Goal: Communication & Community: Answer question/provide support

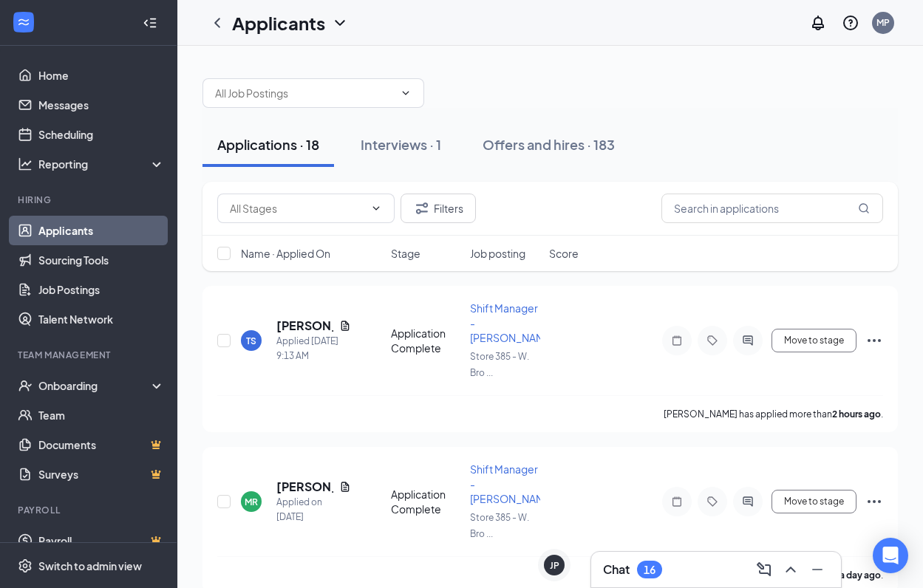
click at [251, 138] on div "Applications · 18" at bounding box center [268, 144] width 102 height 18
click at [797, 575] on icon "ChevronUp" at bounding box center [791, 570] width 18 height 18
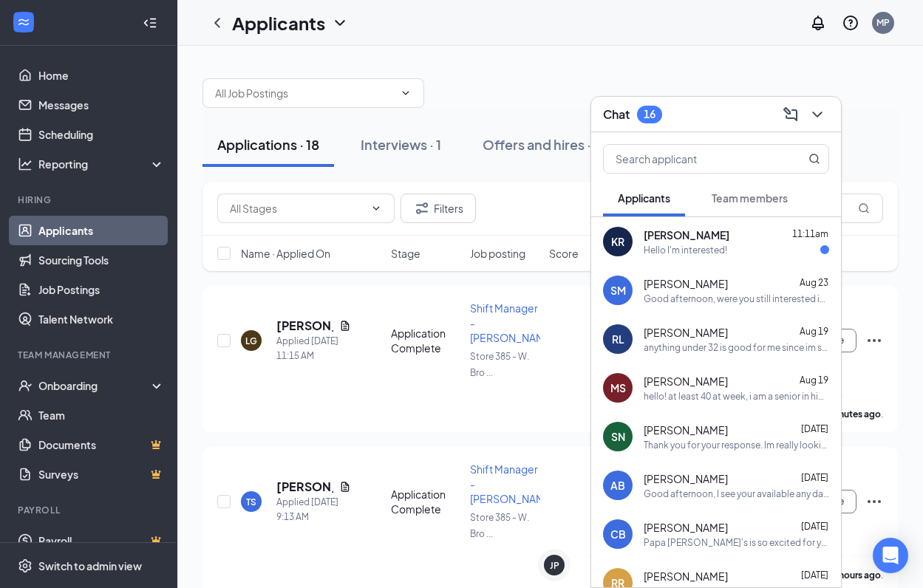
click at [653, 260] on div "KR [PERSON_NAME] 11:11am Hello I'm interested!" at bounding box center [716, 241] width 250 height 49
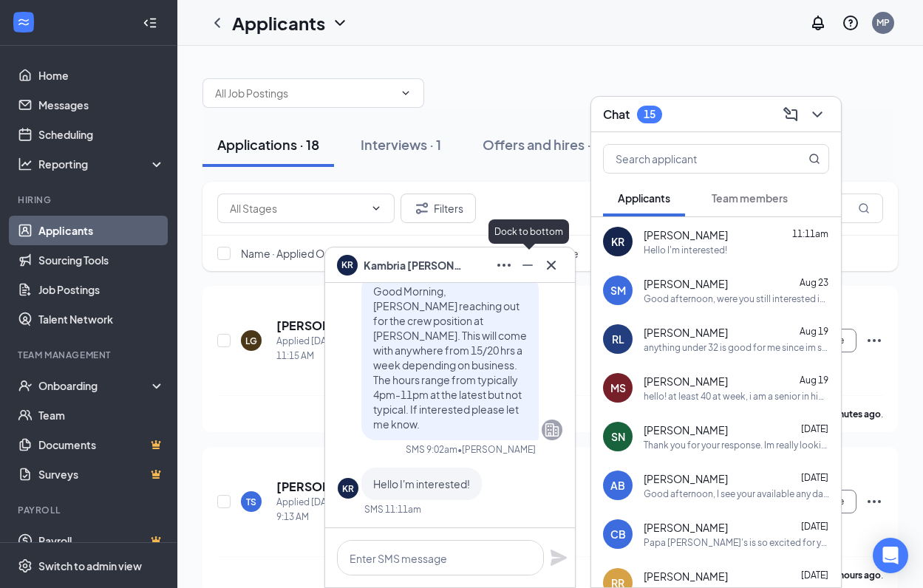
click at [517, 259] on button at bounding box center [528, 265] width 24 height 24
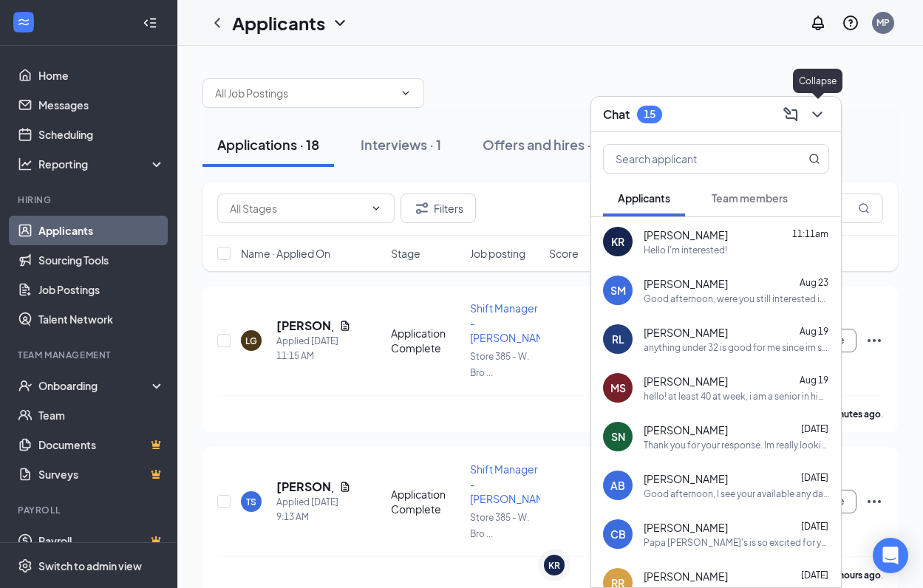
drag, startPoint x: 817, startPoint y: 116, endPoint x: 744, endPoint y: 143, distance: 77.8
click at [817, 117] on icon "ChevronDown" at bounding box center [817, 115] width 10 height 6
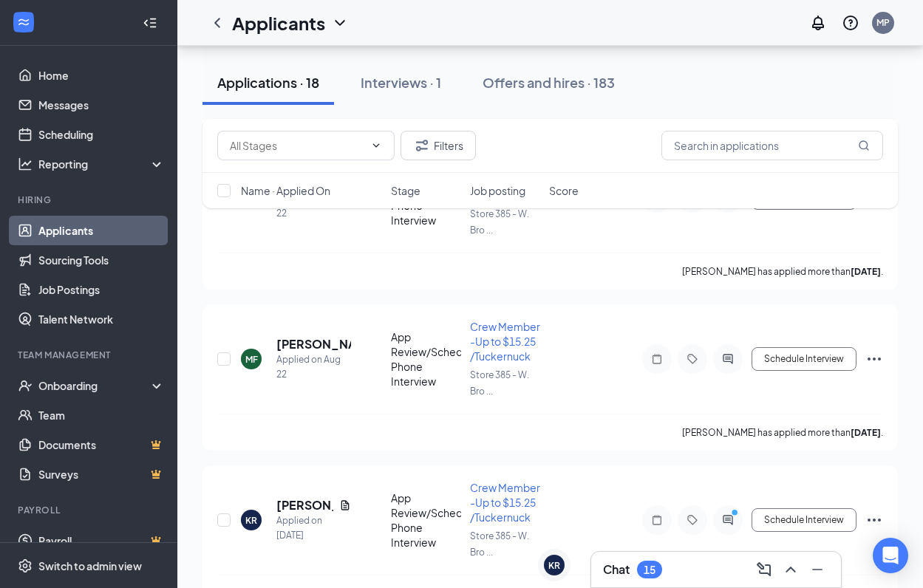
scroll to position [813, 0]
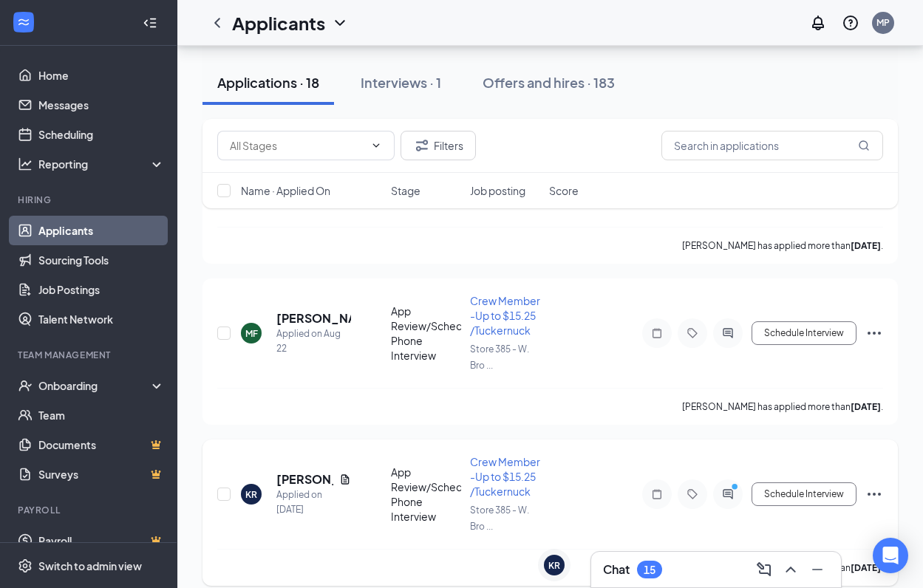
click at [873, 486] on icon "Ellipses" at bounding box center [874, 495] width 18 height 18
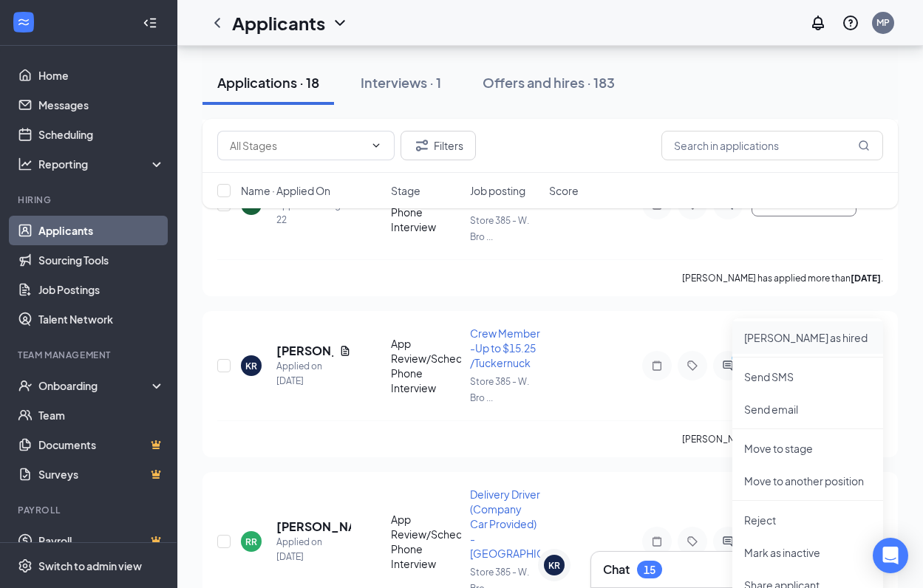
scroll to position [961, 0]
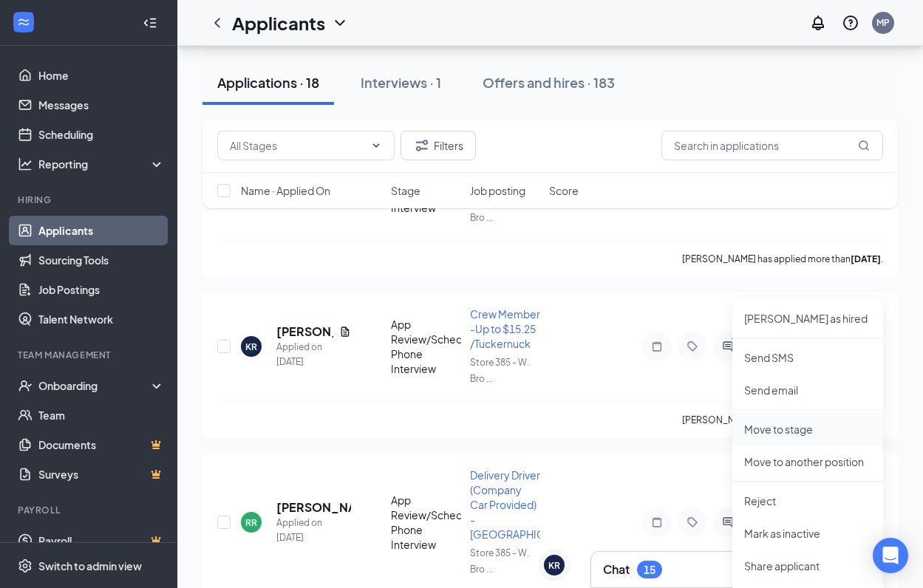
click at [772, 440] on li "Move to stage" at bounding box center [807, 429] width 151 height 33
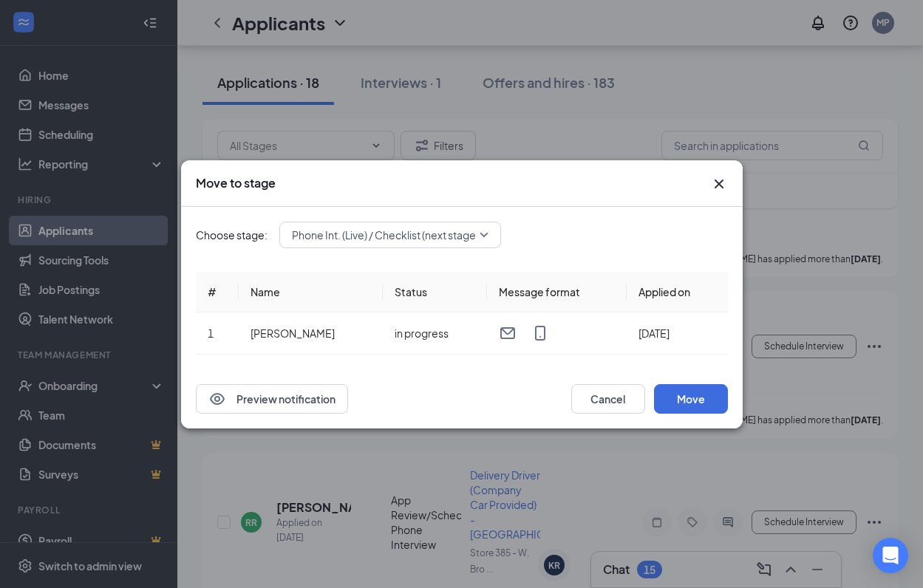
click at [494, 237] on div "Phone Int. (Live) / Checklist (next stage)" at bounding box center [390, 235] width 222 height 27
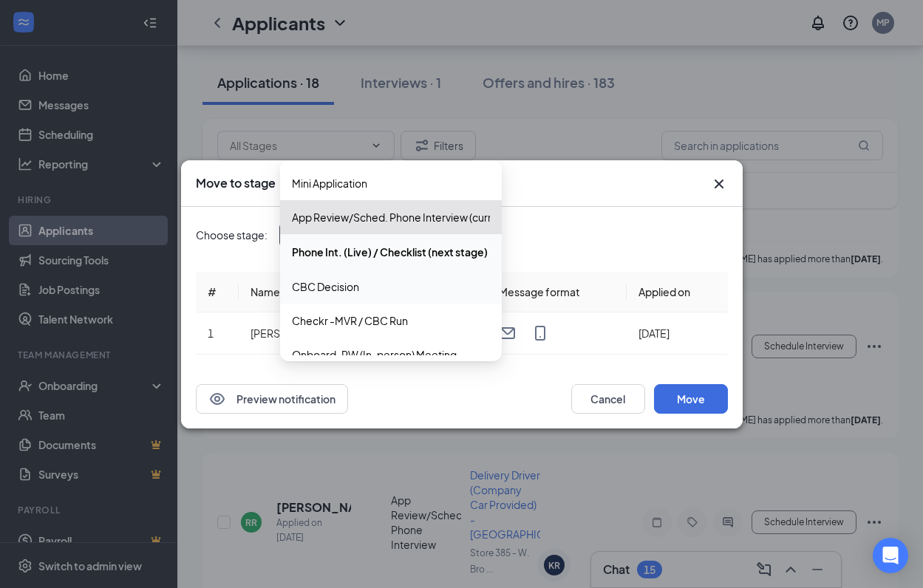
click at [331, 283] on span "CBC Decision" at bounding box center [325, 287] width 67 height 16
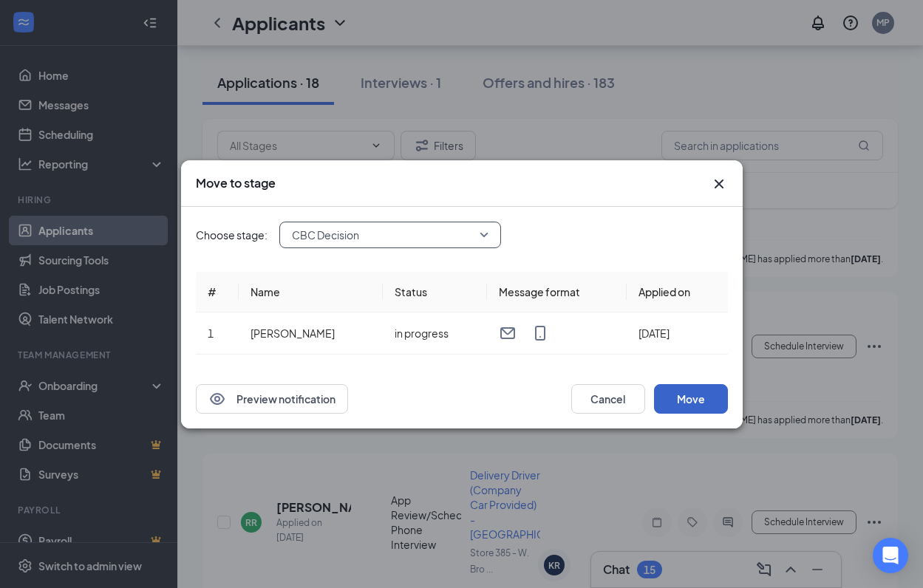
click at [693, 402] on button "Move" at bounding box center [691, 399] width 74 height 30
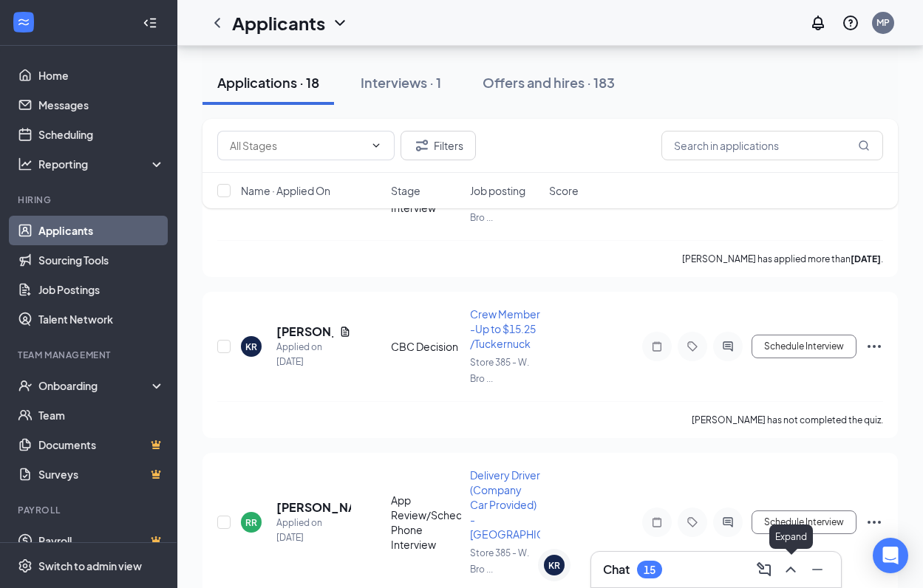
click at [796, 568] on icon "ChevronUp" at bounding box center [791, 570] width 18 height 18
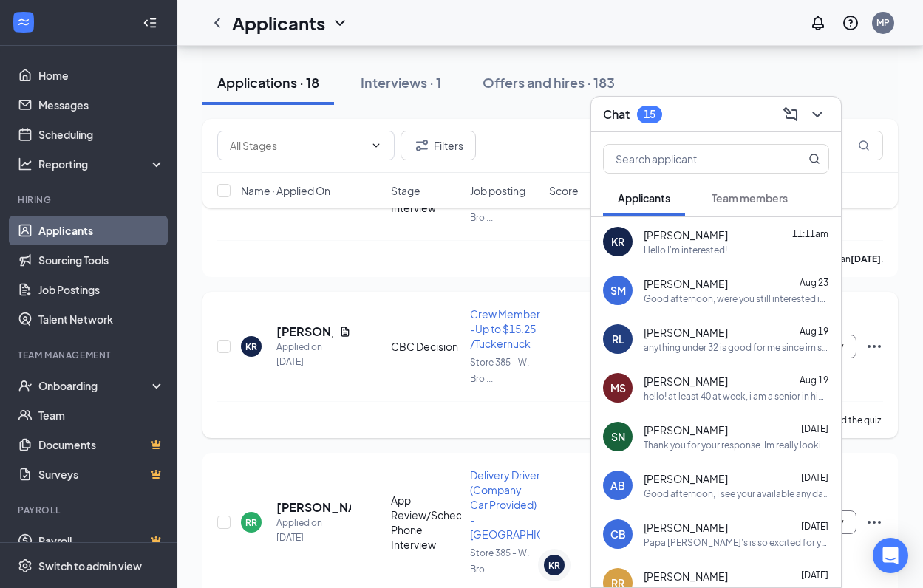
click at [445, 401] on div "[PERSON_NAME] has not completed the quiz." at bounding box center [550, 419] width 666 height 37
click at [816, 104] on button at bounding box center [817, 115] width 24 height 24
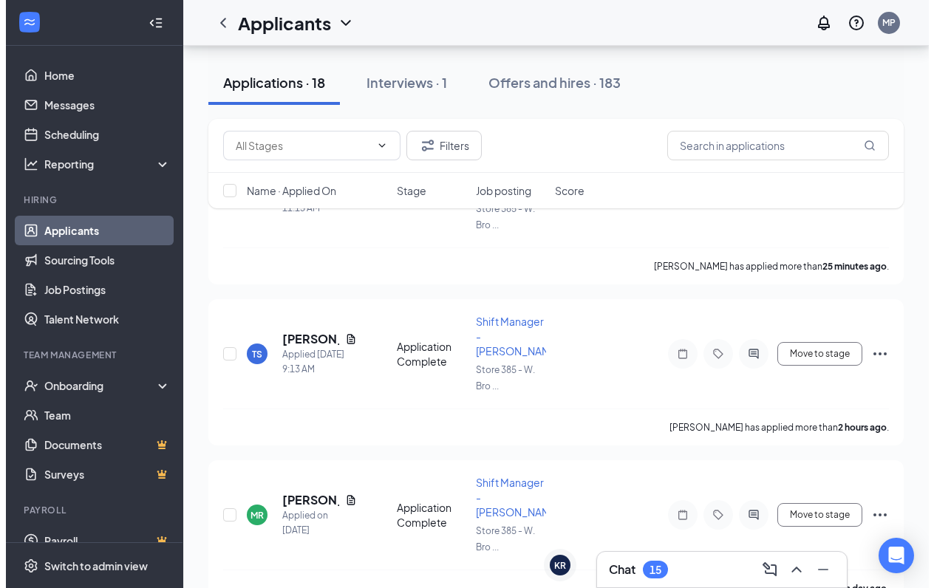
scroll to position [0, 0]
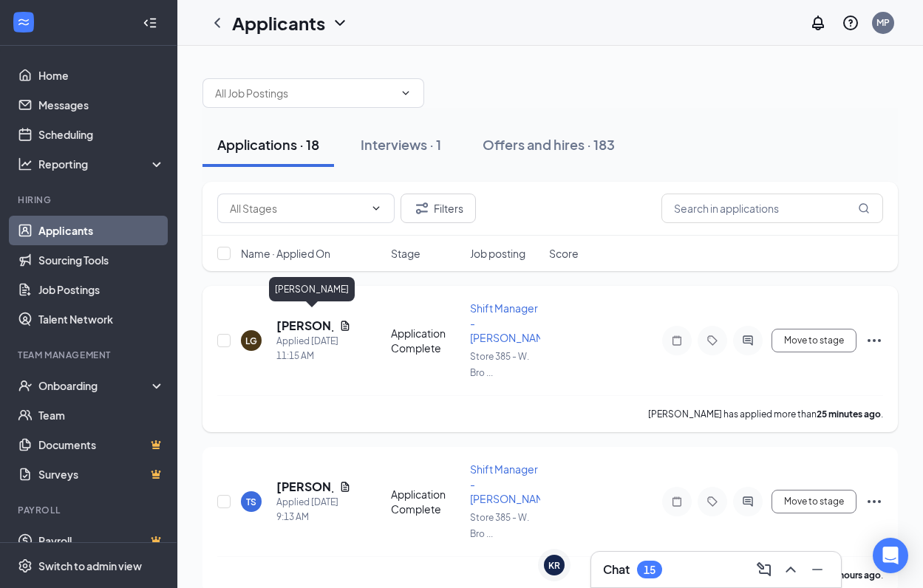
click at [307, 320] on h5 "[PERSON_NAME]" at bounding box center [304, 326] width 57 height 16
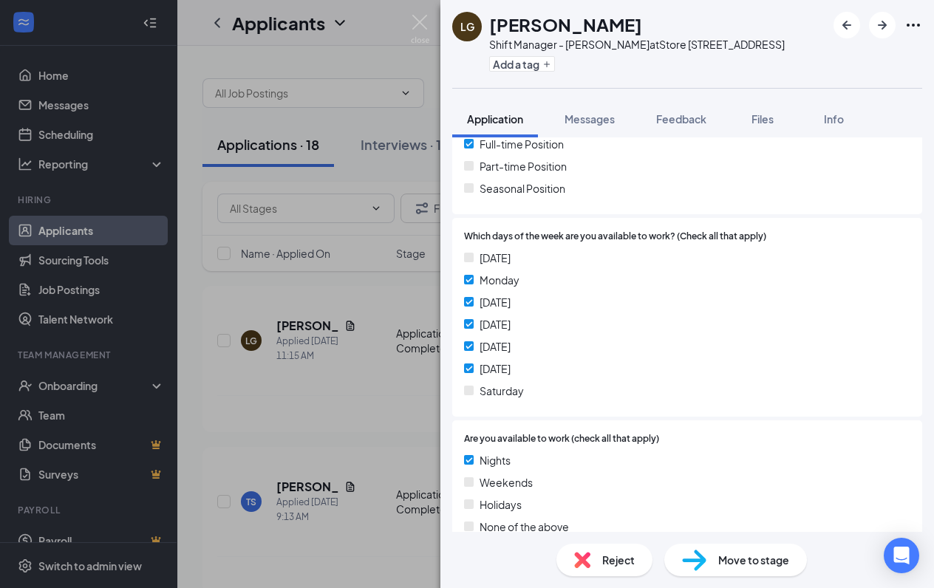
scroll to position [369, 0]
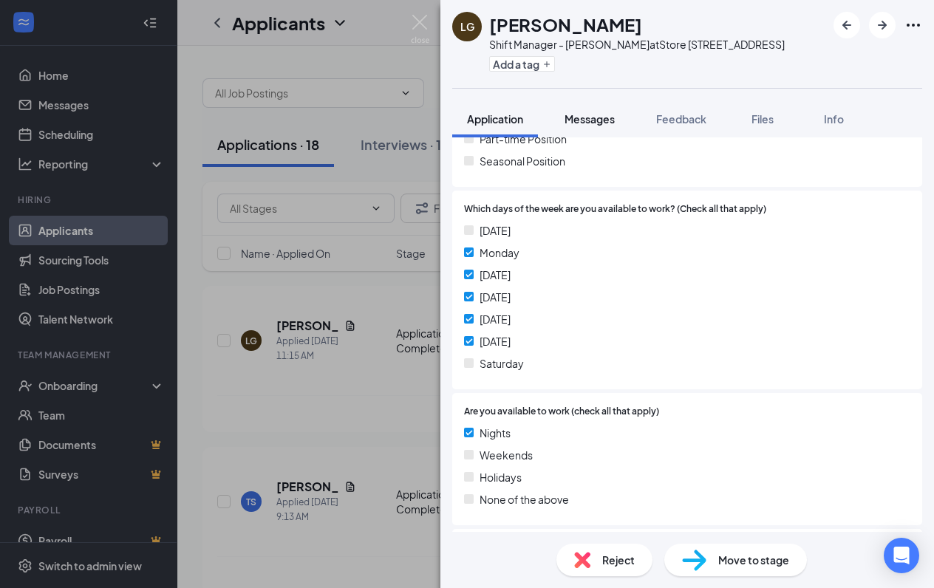
click at [599, 119] on span "Messages" at bounding box center [590, 118] width 50 height 13
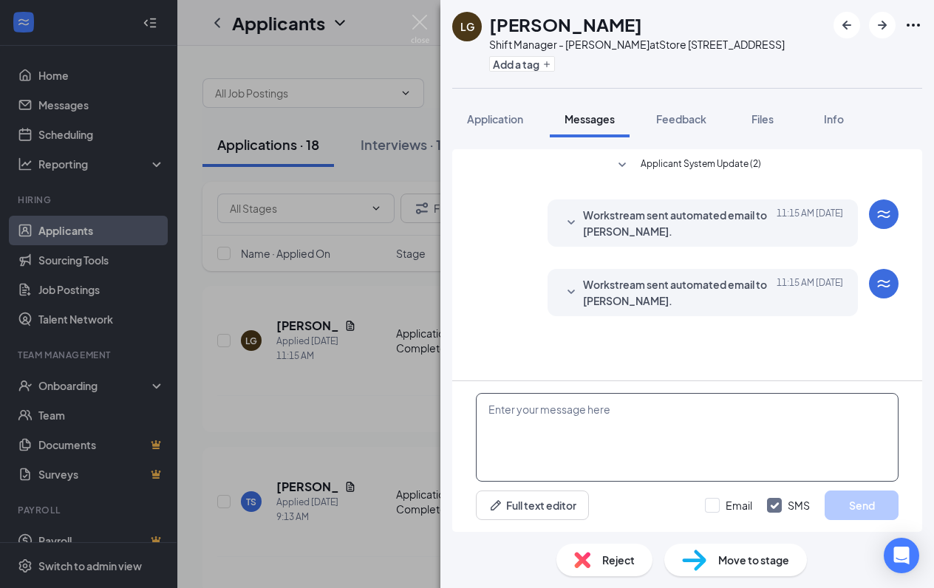
drag, startPoint x: 556, startPoint y: 440, endPoint x: 616, endPoint y: 418, distance: 63.6
click at [559, 437] on textarea at bounding box center [687, 437] width 423 height 89
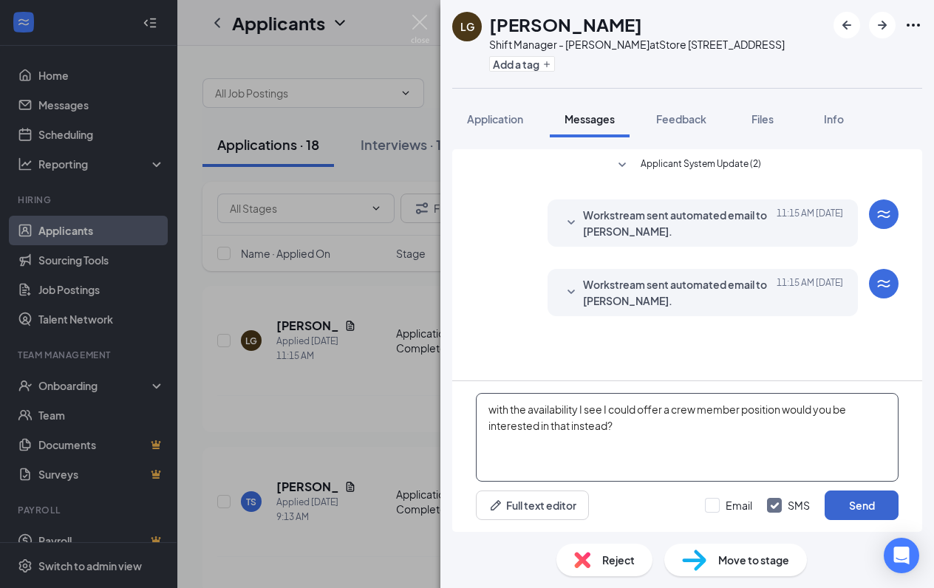
type textarea "with the availability I see I could offer a crew member position would you be i…"
click at [843, 500] on button "Send" at bounding box center [862, 506] width 74 height 30
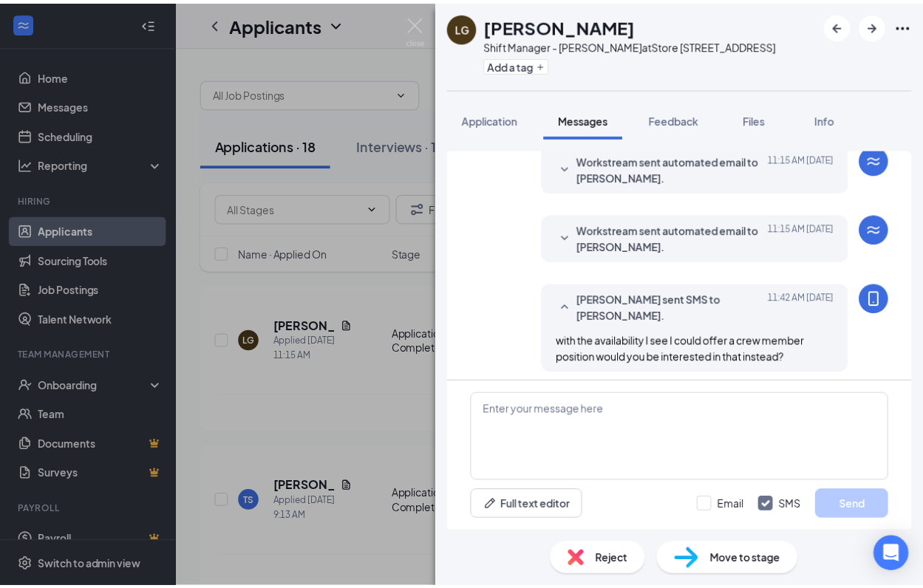
scroll to position [61, 0]
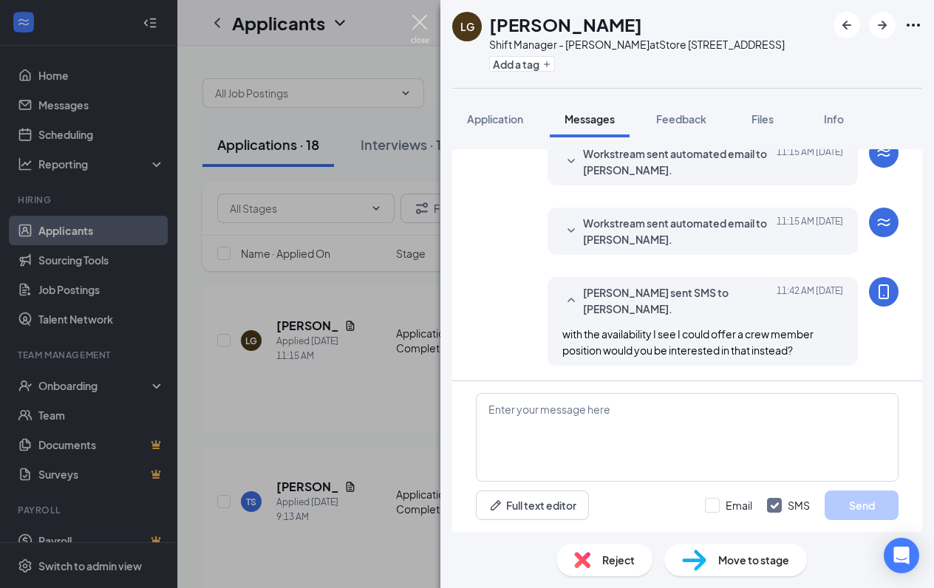
click at [425, 20] on img at bounding box center [420, 29] width 18 height 29
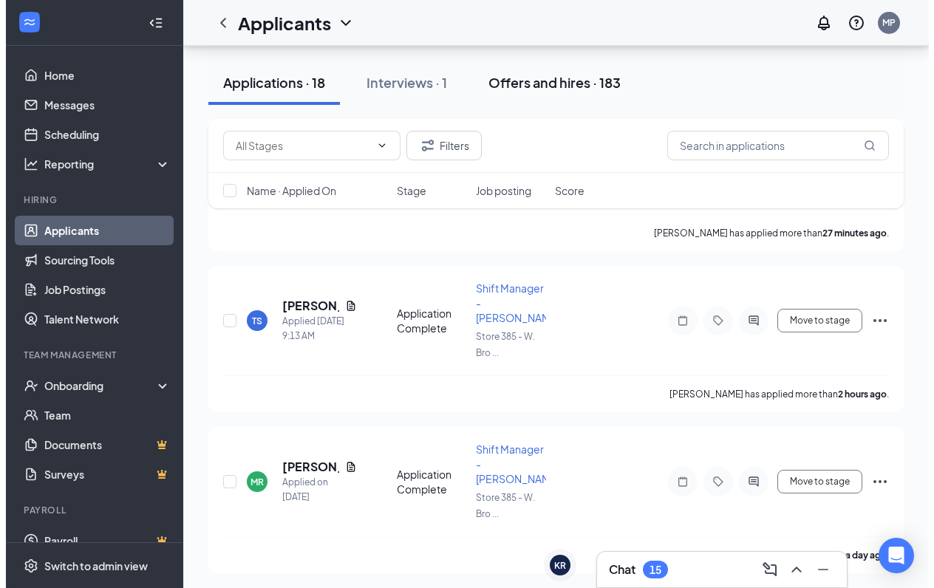
scroll to position [148, 0]
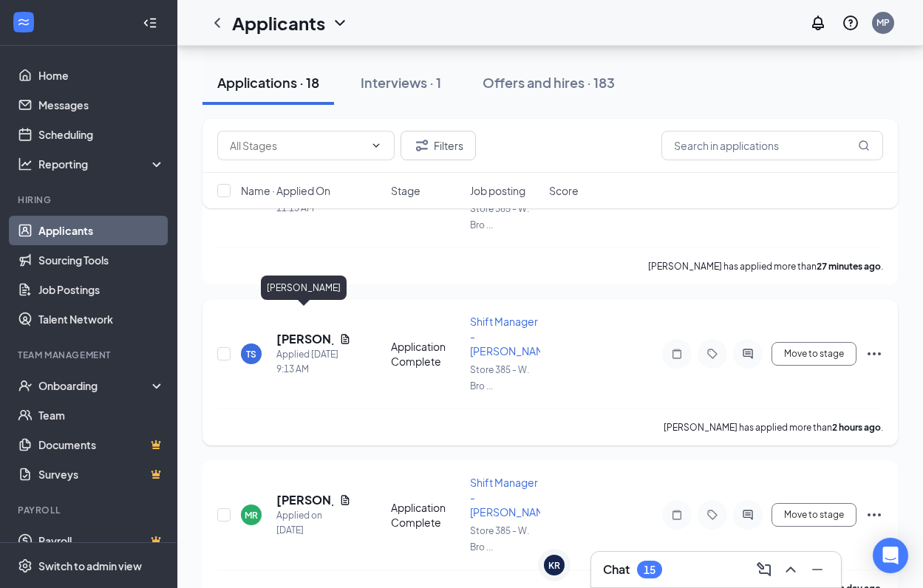
click at [310, 331] on h5 "[PERSON_NAME]" at bounding box center [304, 339] width 57 height 16
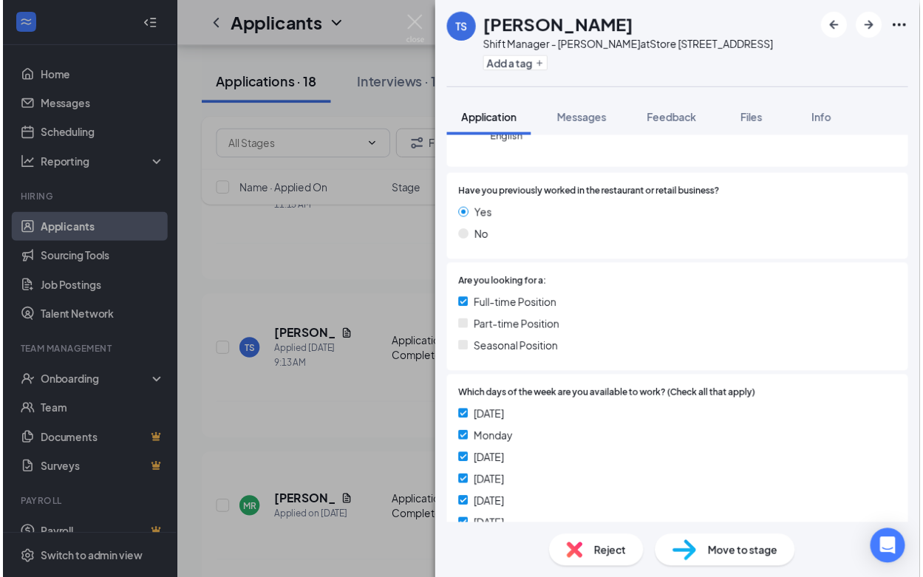
scroll to position [74, 0]
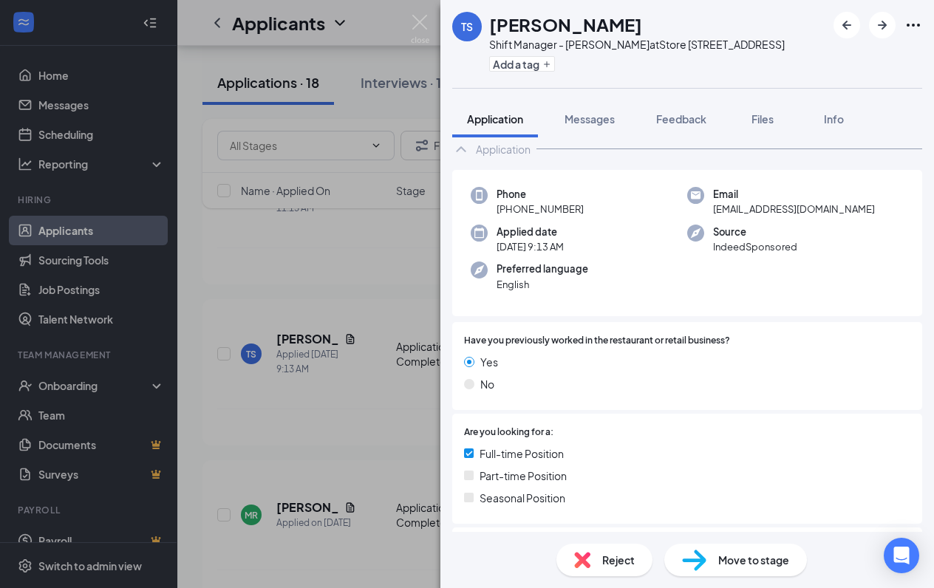
click at [361, 292] on div "TS [PERSON_NAME] Shift Manager - Tuckernuck at Store [STREET_ADDRESS] Add a tag…" at bounding box center [467, 294] width 934 height 588
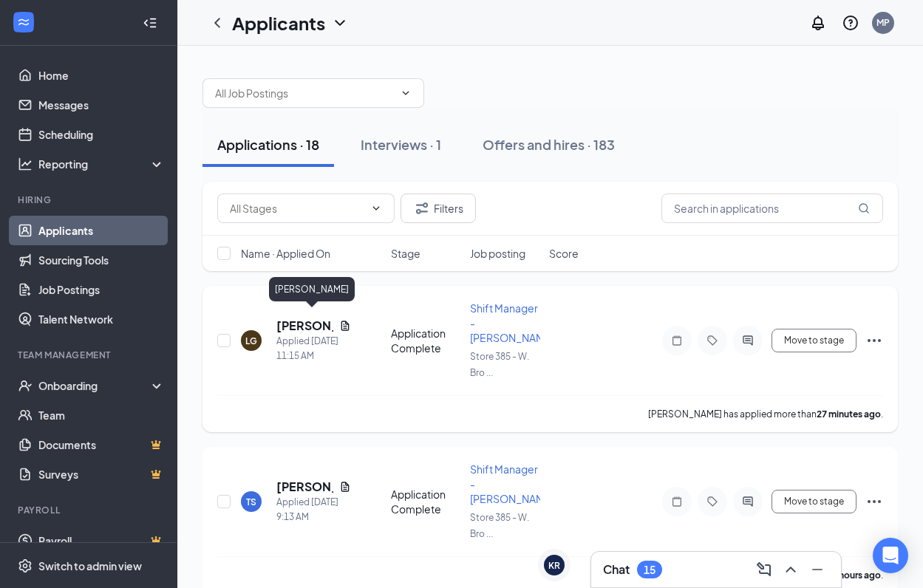
click at [304, 319] on h5 "[PERSON_NAME]" at bounding box center [304, 326] width 57 height 16
click at [313, 318] on div "LG [PERSON_NAME] Shift Manager - Tuckernuck at Store [STREET_ADDRESS] Add a tag…" at bounding box center [461, 294] width 923 height 588
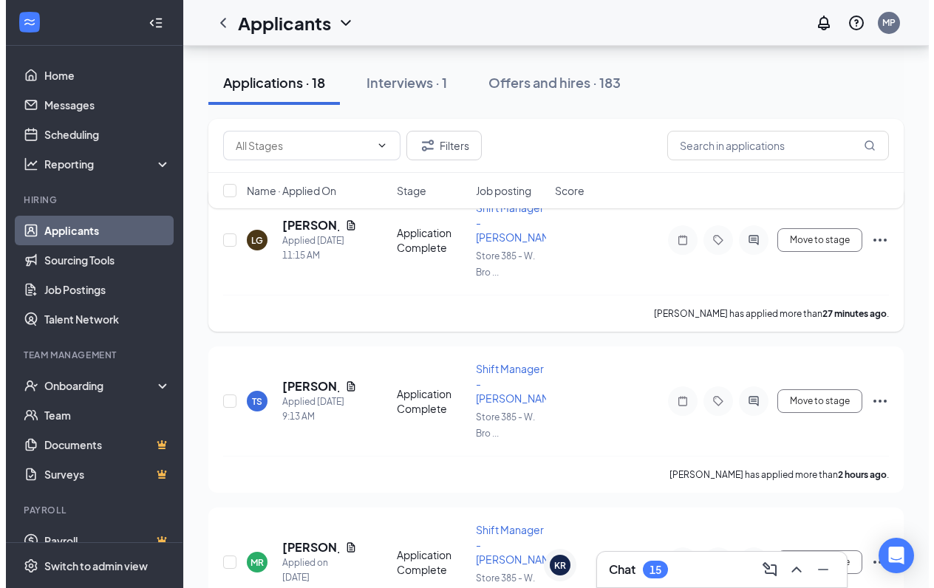
scroll to position [74, 0]
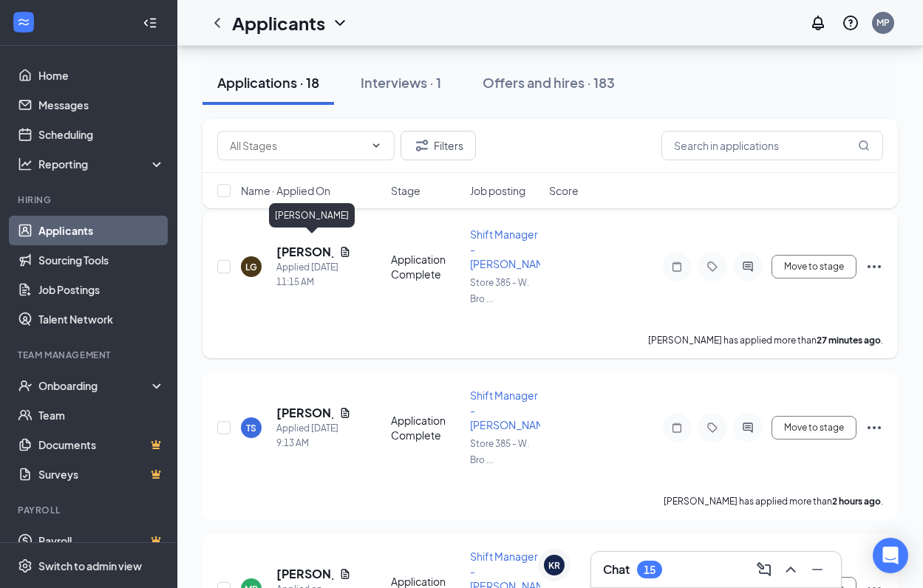
click at [288, 244] on h5 "[PERSON_NAME]" at bounding box center [304, 252] width 57 height 16
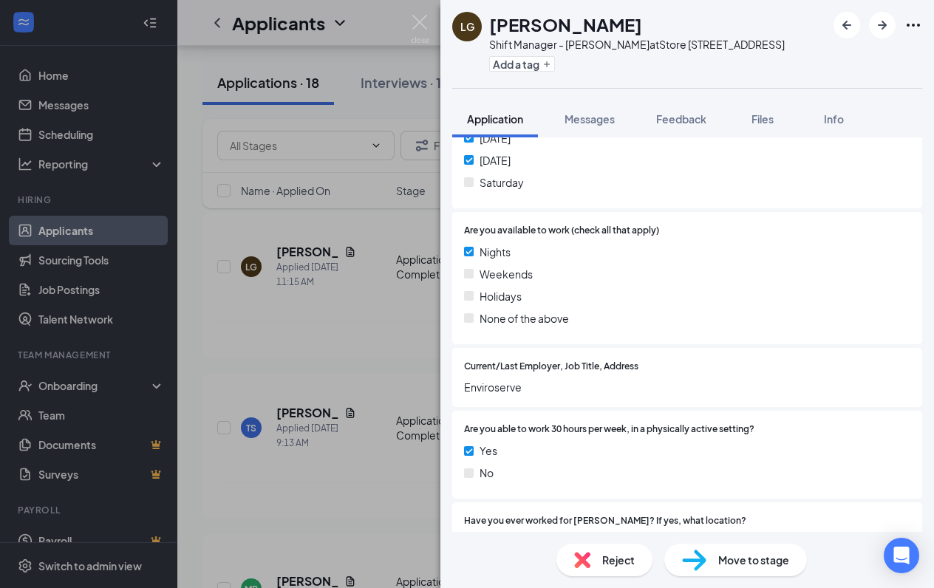
scroll to position [517, 0]
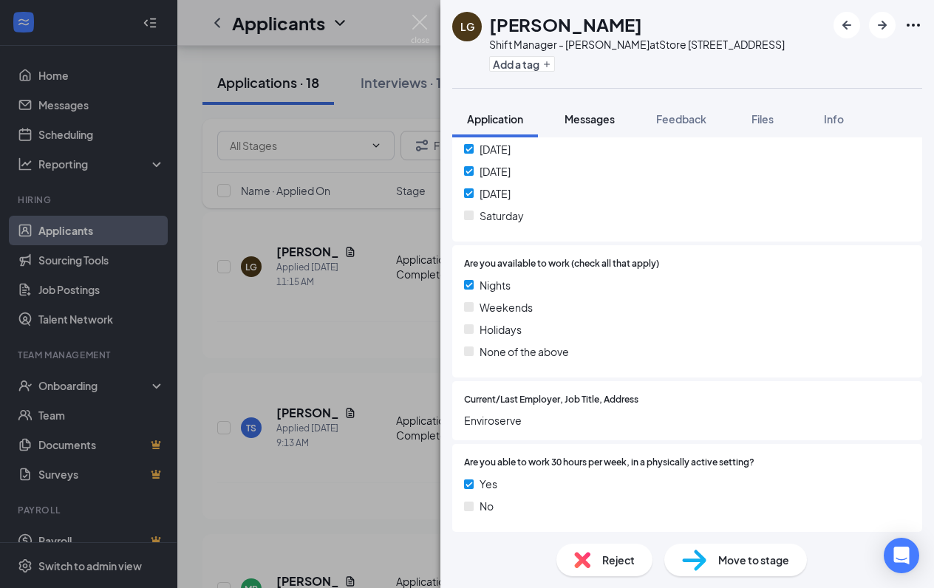
click at [588, 124] on span "Messages" at bounding box center [590, 118] width 50 height 13
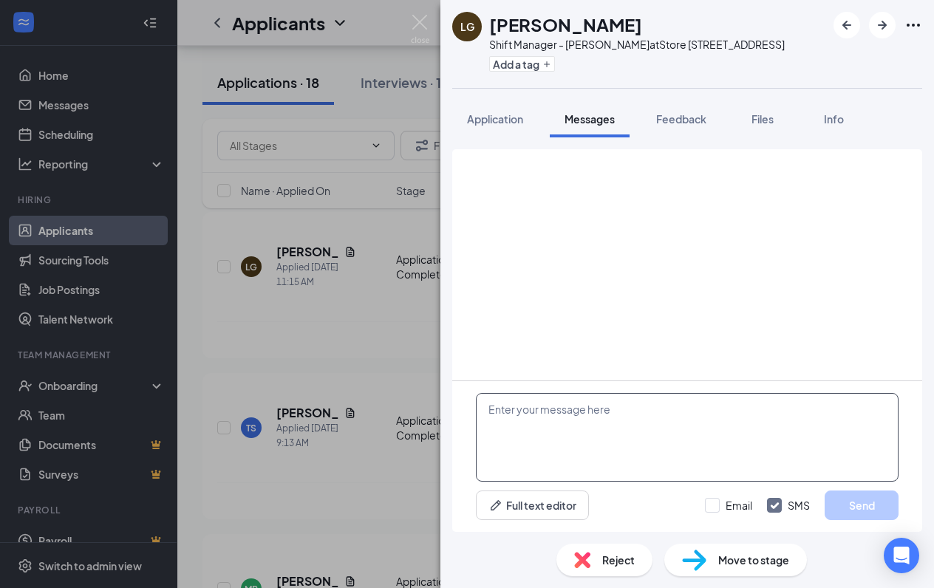
click at [610, 423] on textarea at bounding box center [687, 437] width 423 height 89
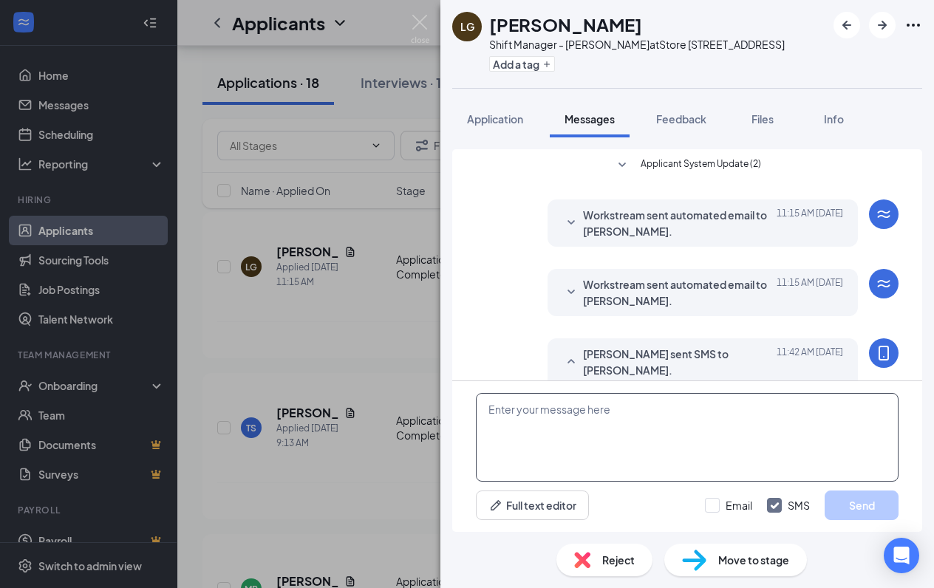
scroll to position [61, 0]
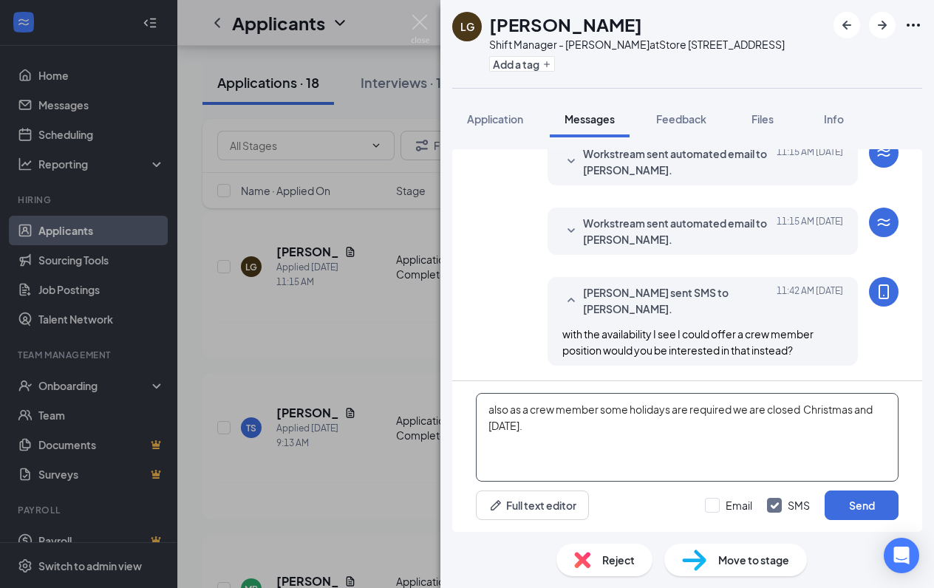
click at [555, 411] on textarea "also as a crew member some holidays are required we are closed Christmas and [D…" at bounding box center [687, 437] width 423 height 89
type textarea "also as a team member some holidays are required we are closed Christmas and [D…"
click at [847, 496] on button "Send" at bounding box center [862, 506] width 74 height 30
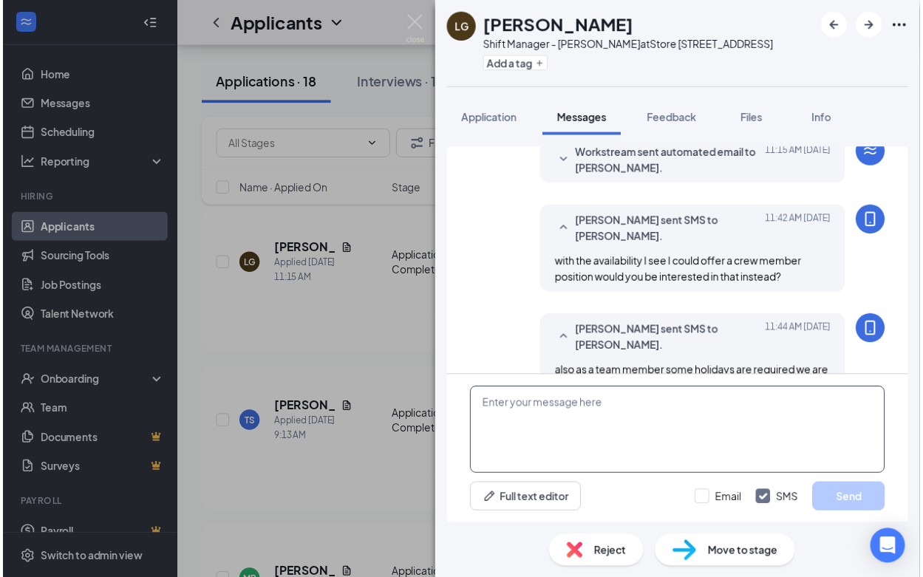
scroll to position [172, 0]
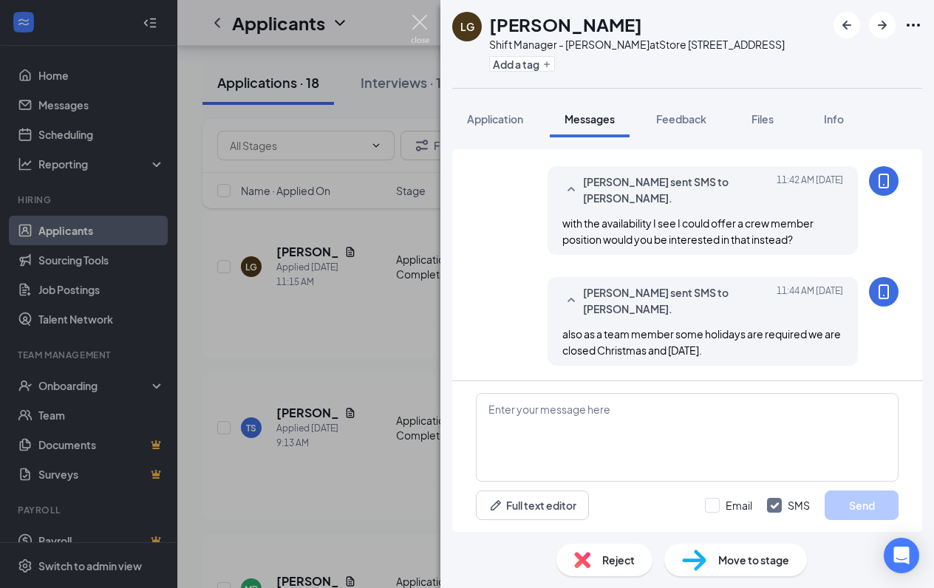
click at [415, 24] on img at bounding box center [420, 29] width 18 height 29
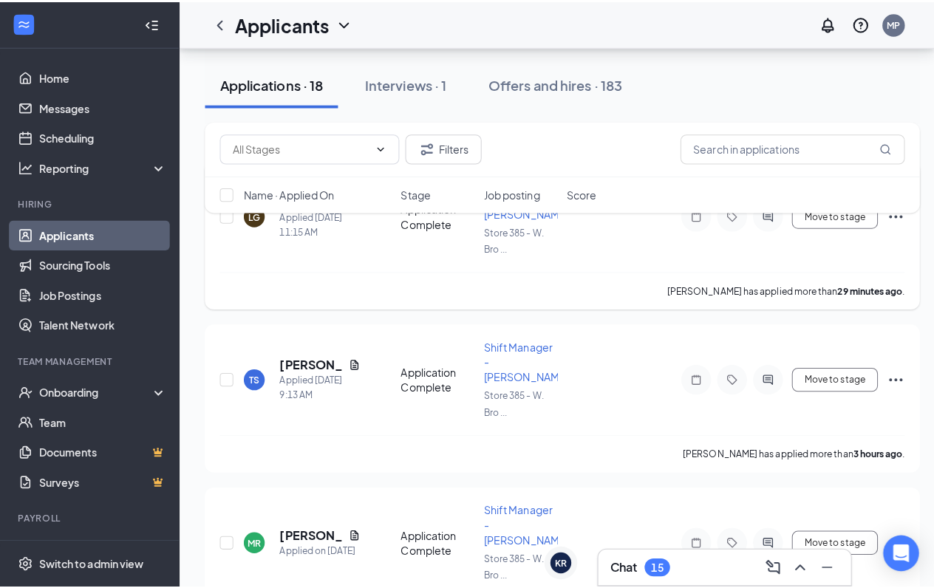
scroll to position [222, 0]
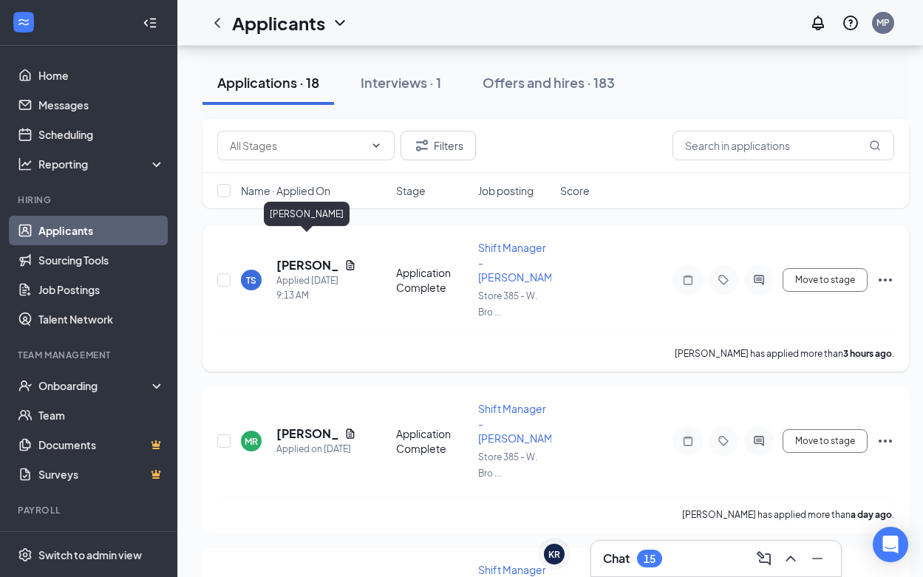
click at [300, 257] on h5 "[PERSON_NAME]" at bounding box center [307, 265] width 62 height 16
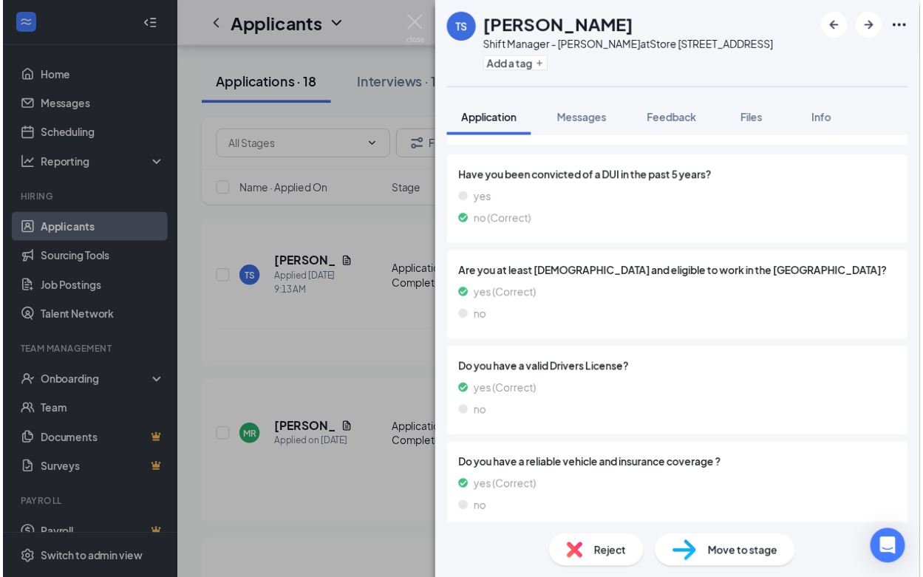
scroll to position [1299, 0]
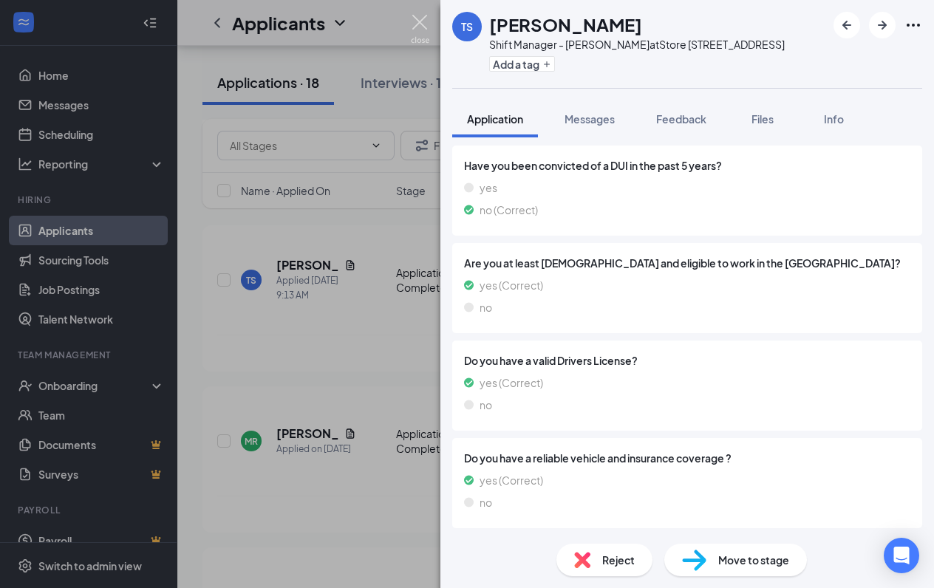
click at [419, 16] on img at bounding box center [420, 29] width 18 height 29
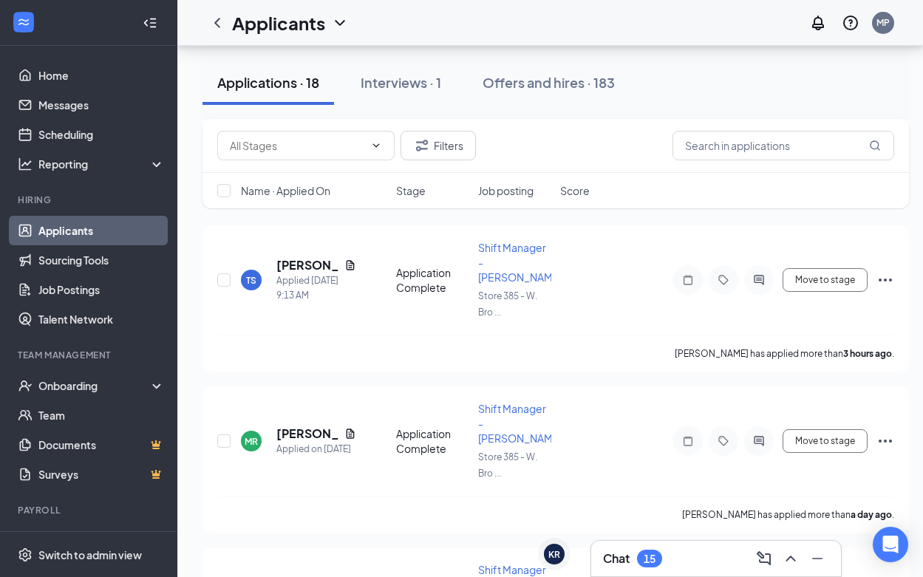
scroll to position [369, 0]
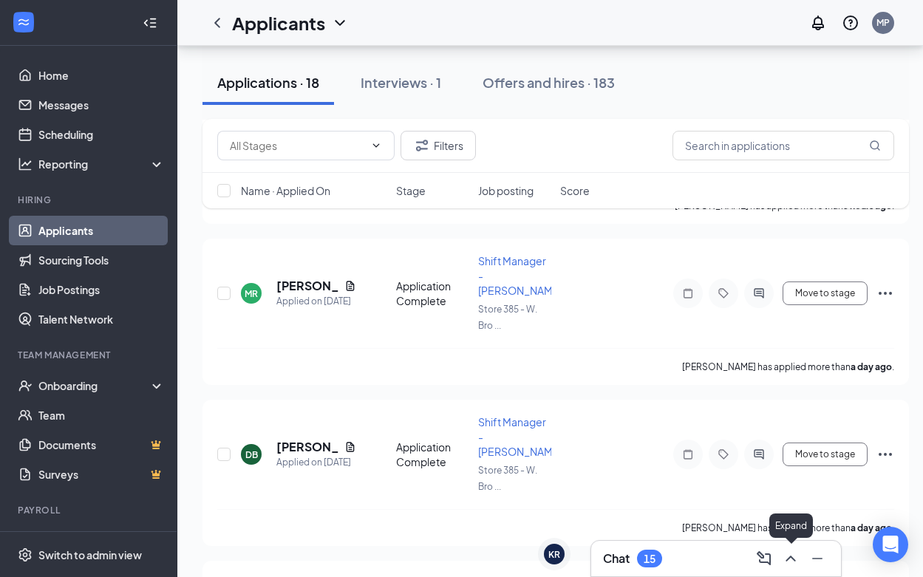
click at [789, 558] on icon "ChevronUp" at bounding box center [791, 559] width 10 height 6
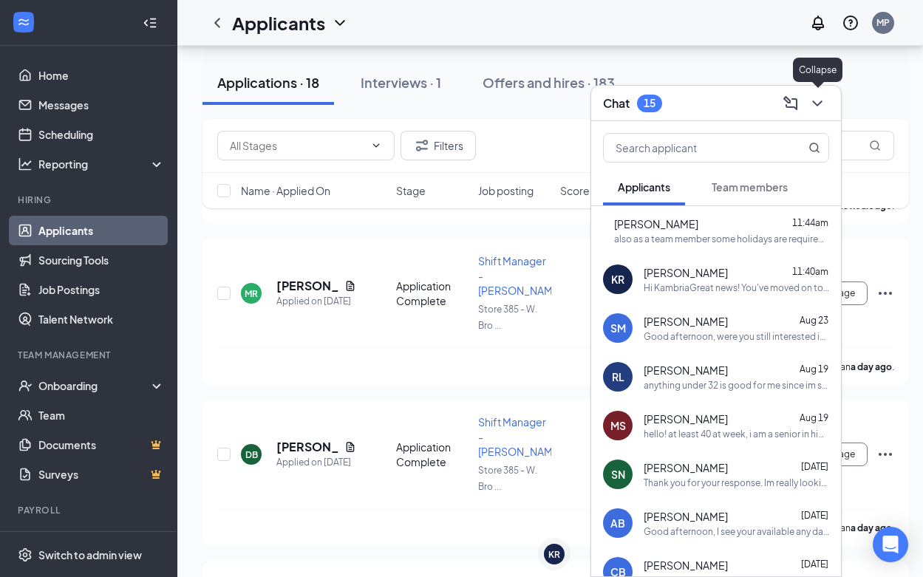
click at [815, 95] on icon "ChevronDown" at bounding box center [817, 104] width 18 height 18
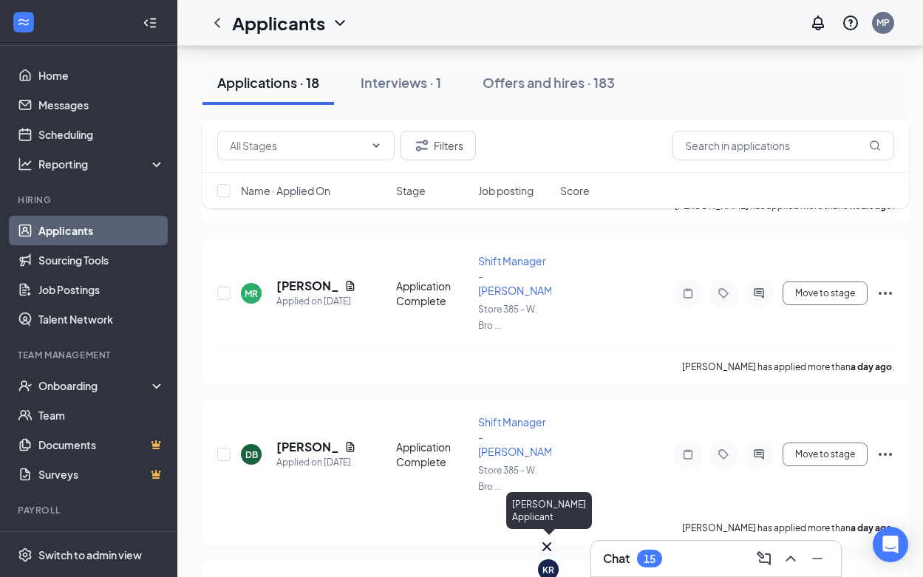
click at [559, 549] on div "KR" at bounding box center [548, 559] width 21 height 42
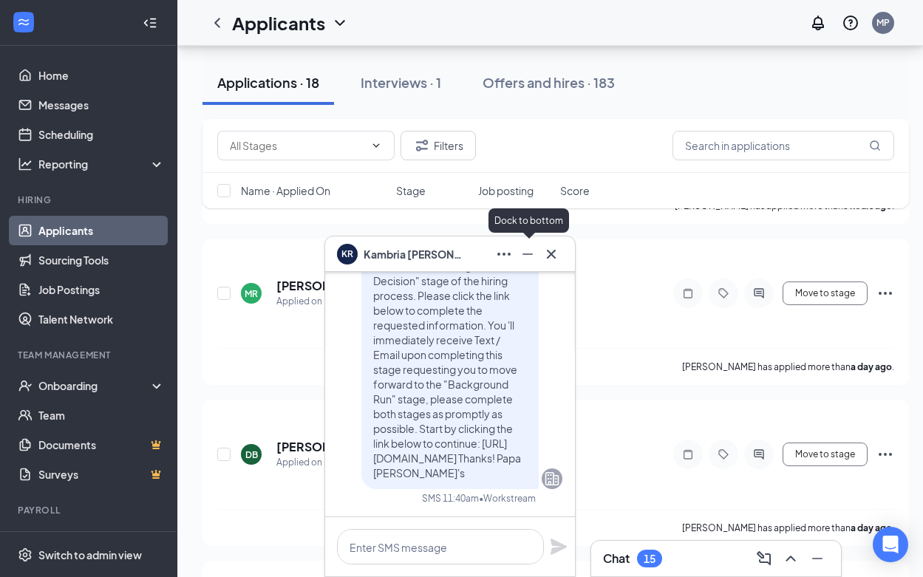
click at [531, 246] on icon "Minimize" at bounding box center [528, 254] width 18 height 18
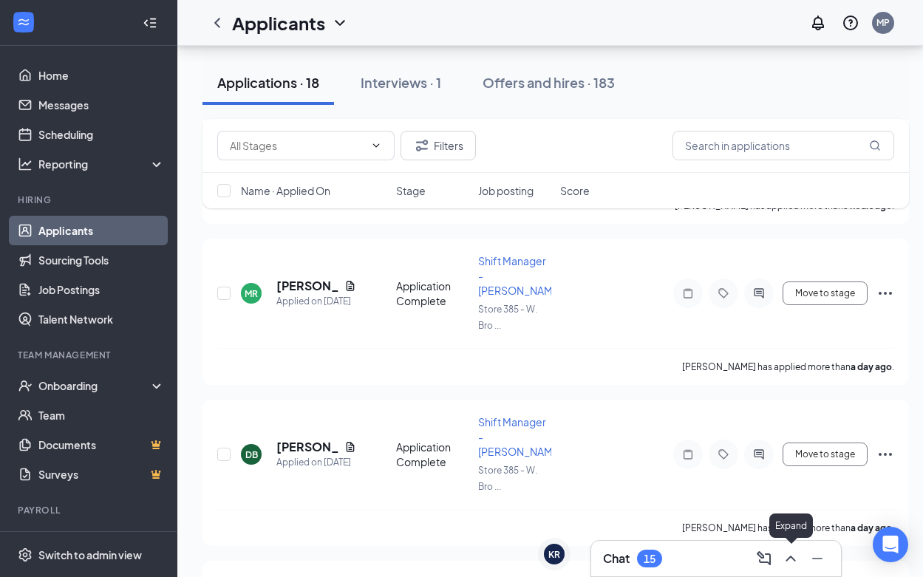
click at [799, 559] on icon "ChevronUp" at bounding box center [791, 559] width 18 height 18
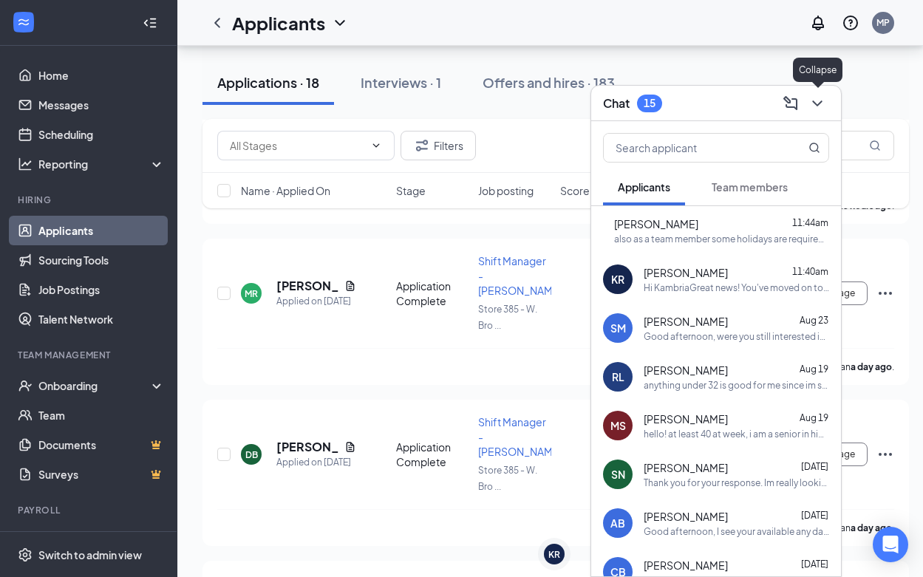
click at [825, 110] on icon "ChevronDown" at bounding box center [817, 104] width 18 height 18
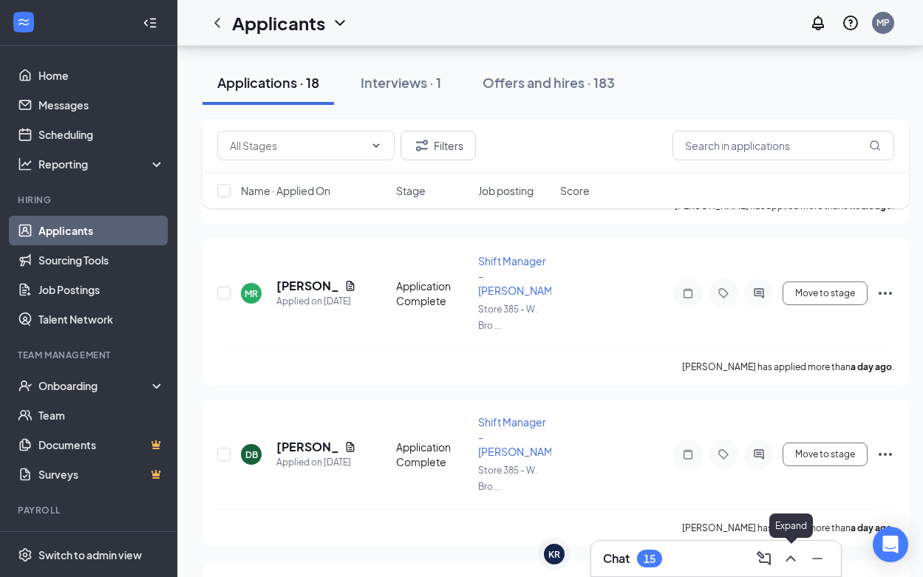
click at [784, 555] on icon "ChevronUp" at bounding box center [791, 559] width 18 height 18
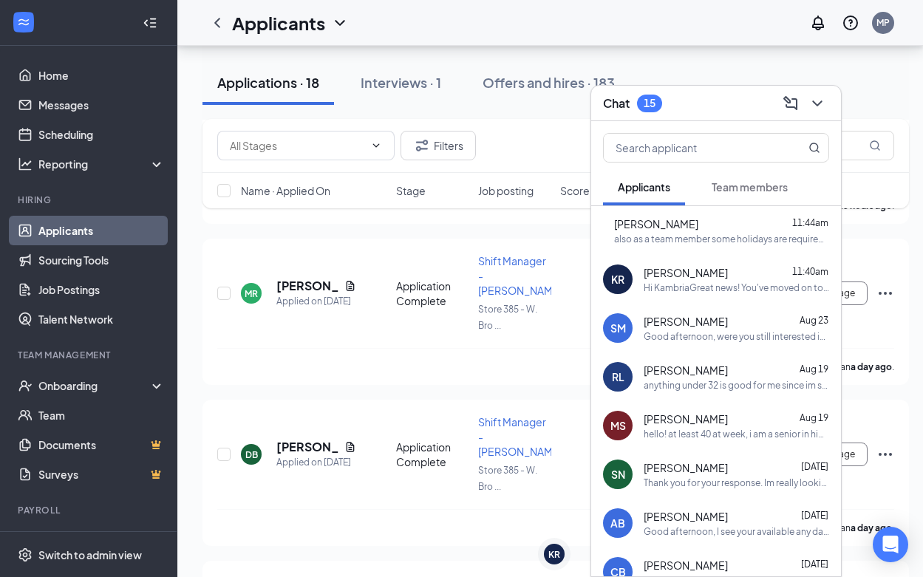
click at [719, 180] on span "Team members" at bounding box center [750, 186] width 76 height 13
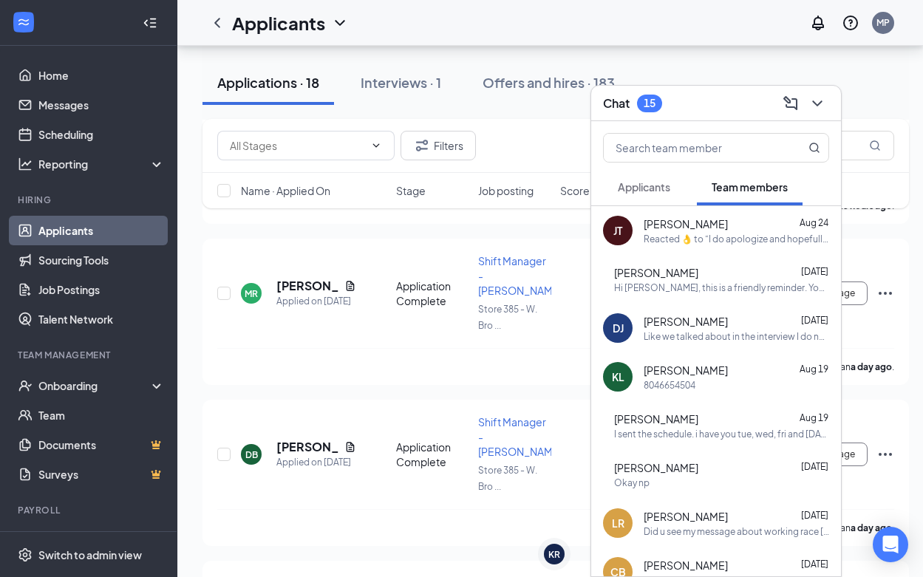
click at [698, 272] on span "[PERSON_NAME]" at bounding box center [656, 272] width 84 height 15
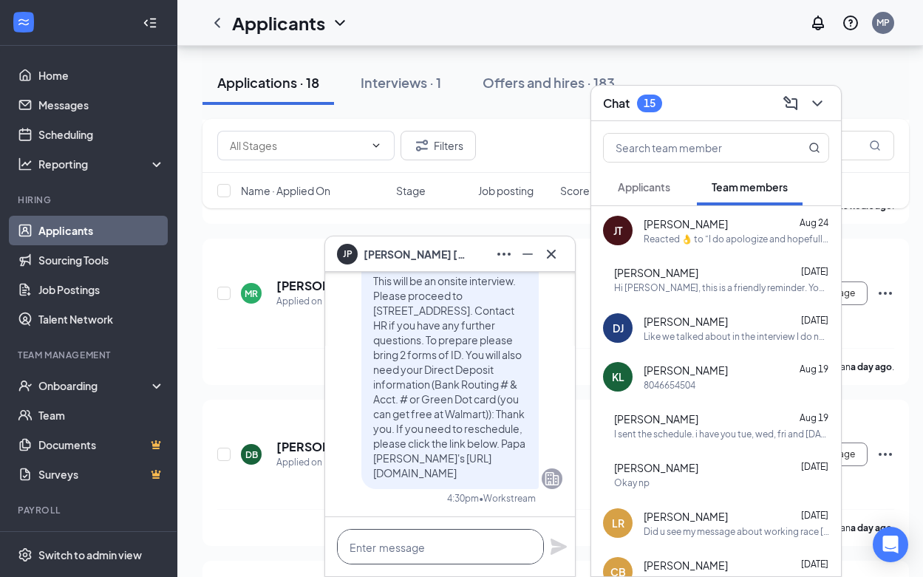
click at [409, 553] on textarea at bounding box center [440, 546] width 207 height 35
type textarea "have"
drag, startPoint x: 549, startPoint y: 254, endPoint x: 548, endPoint y: 264, distance: 9.7
click at [549, 256] on icon "Cross" at bounding box center [551, 254] width 18 height 18
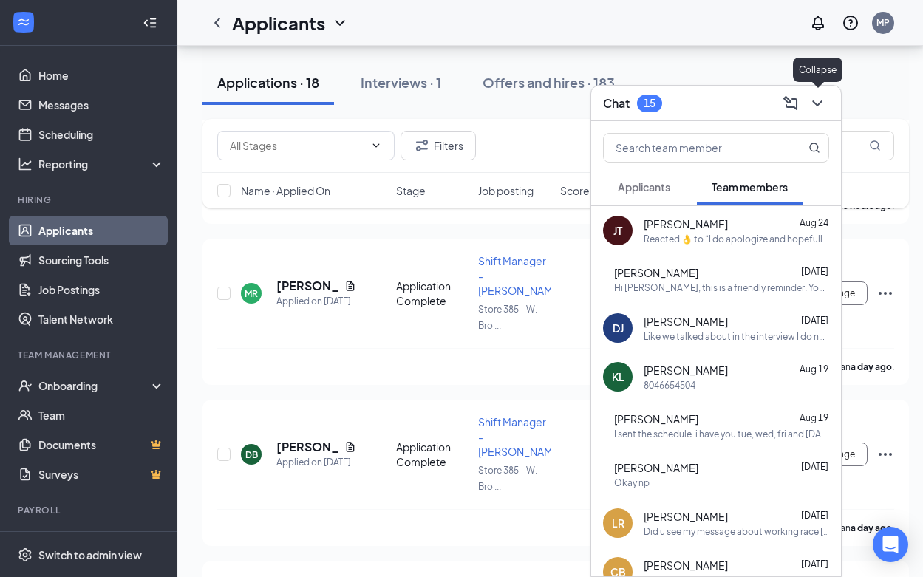
click at [826, 100] on button at bounding box center [817, 104] width 24 height 24
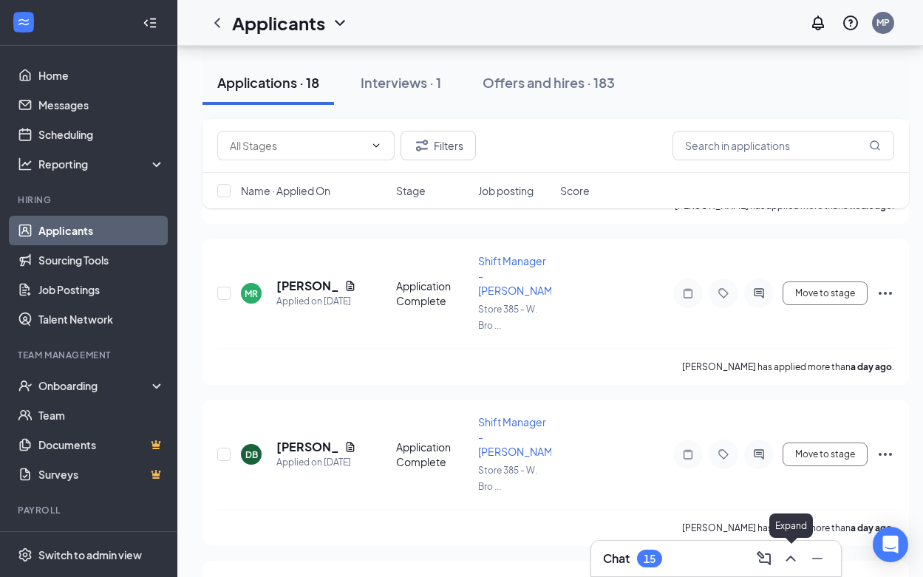
click at [797, 568] on button at bounding box center [791, 559] width 24 height 24
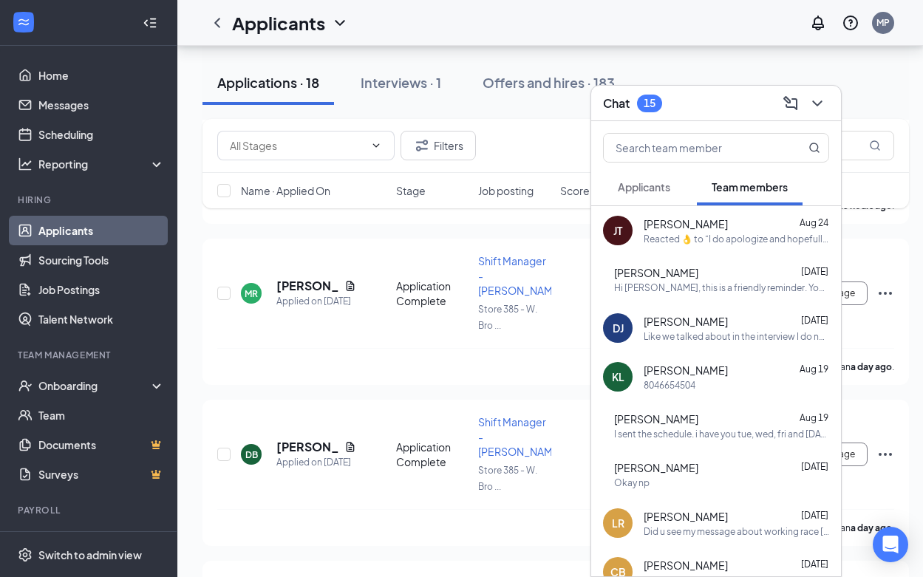
click at [655, 182] on span "Applicants" at bounding box center [644, 186] width 52 height 13
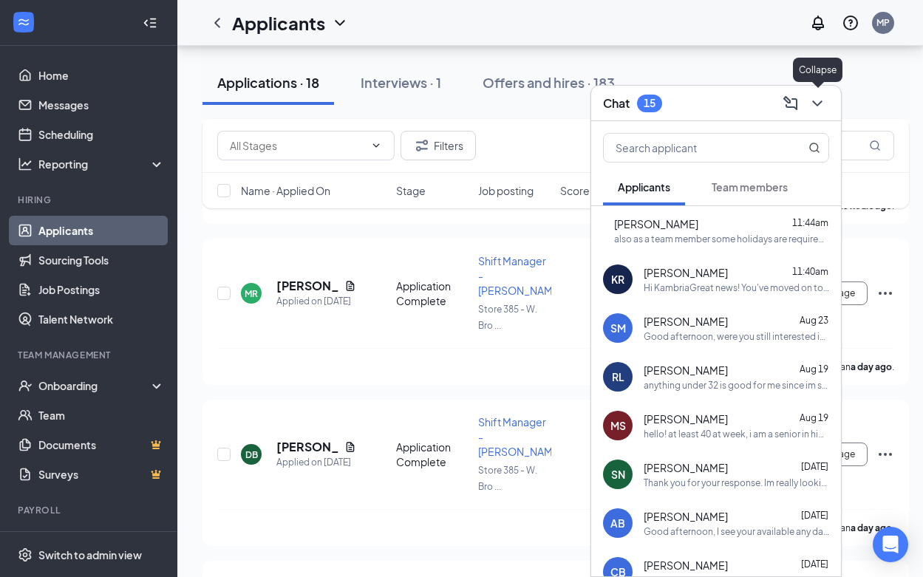
click at [811, 104] on icon "ChevronDown" at bounding box center [817, 104] width 18 height 18
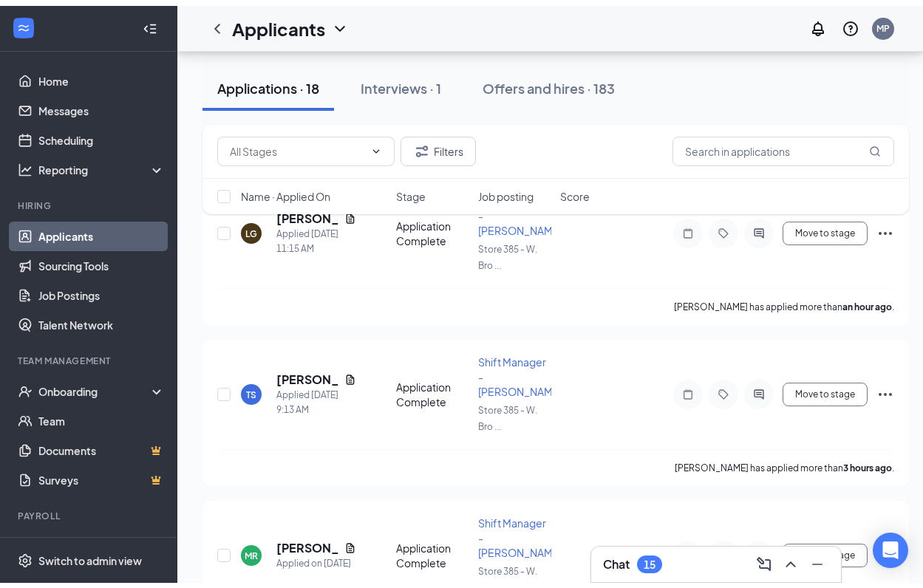
scroll to position [0, 0]
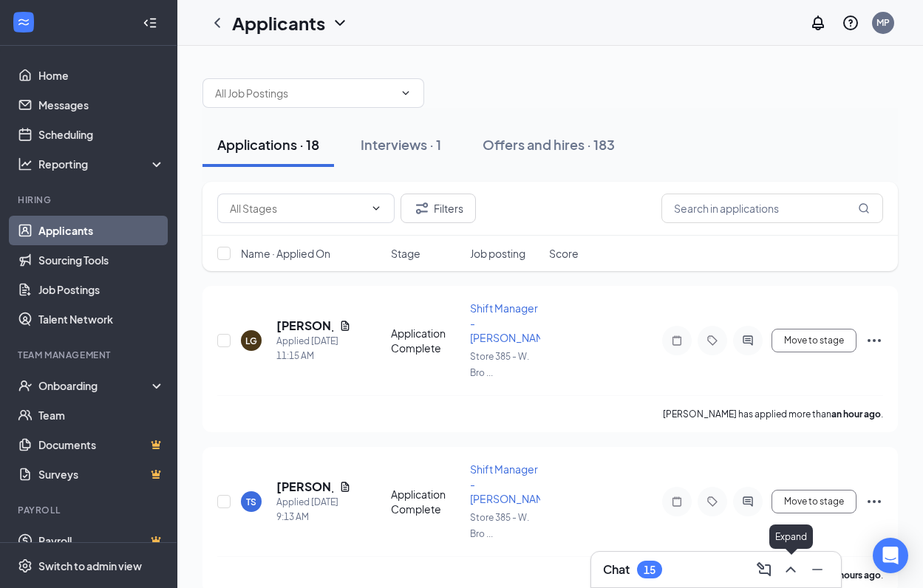
click at [792, 577] on icon "ChevronUp" at bounding box center [791, 570] width 18 height 18
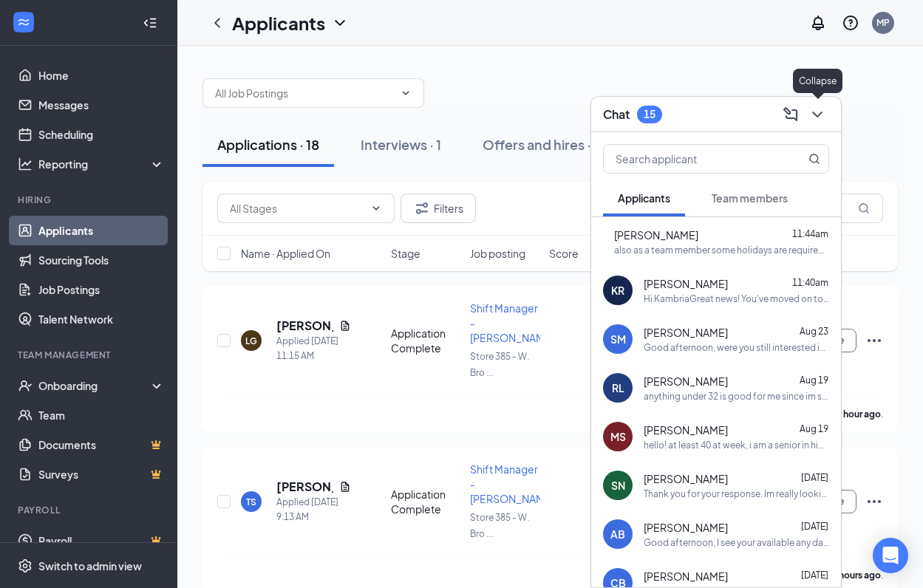
click at [810, 115] on icon "ChevronDown" at bounding box center [817, 115] width 18 height 18
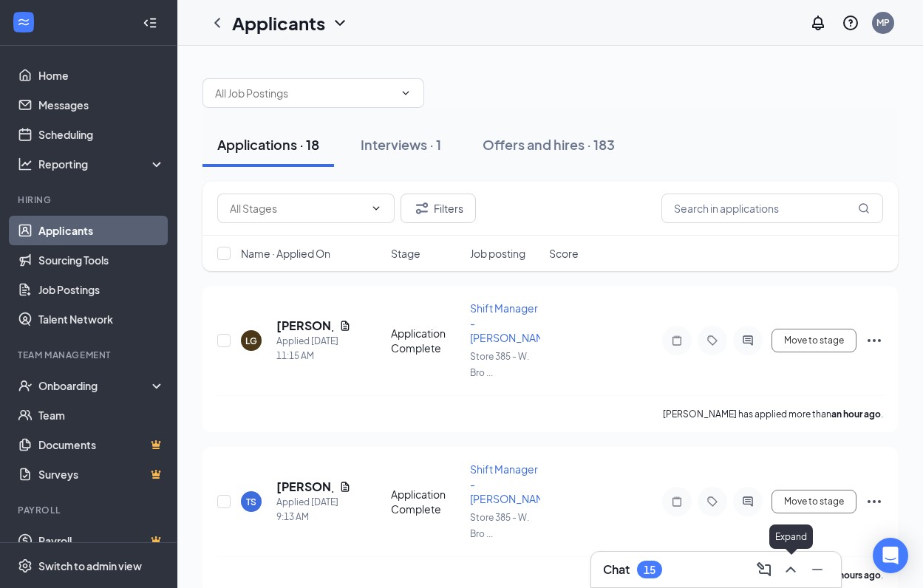
click at [791, 575] on icon "ChevronUp" at bounding box center [791, 570] width 18 height 18
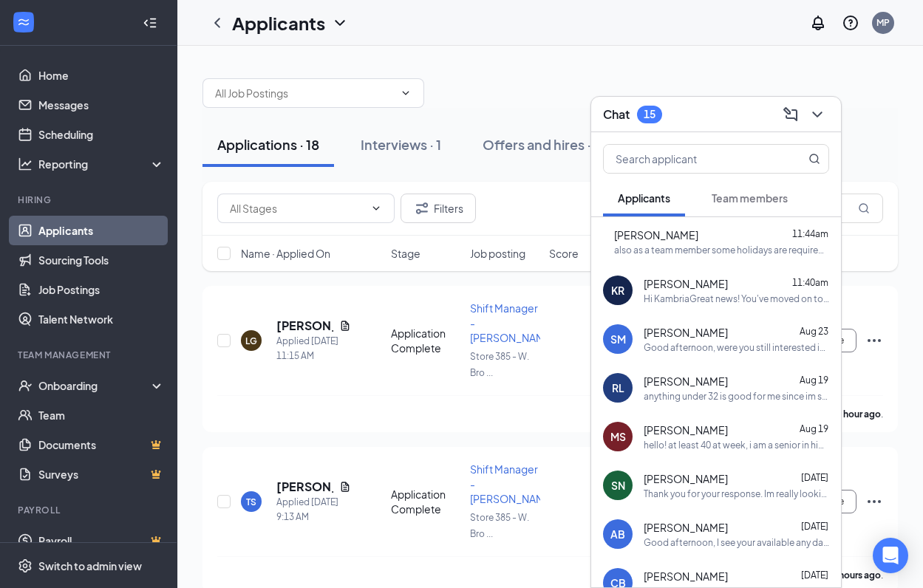
click at [755, 191] on span "Team members" at bounding box center [750, 197] width 76 height 13
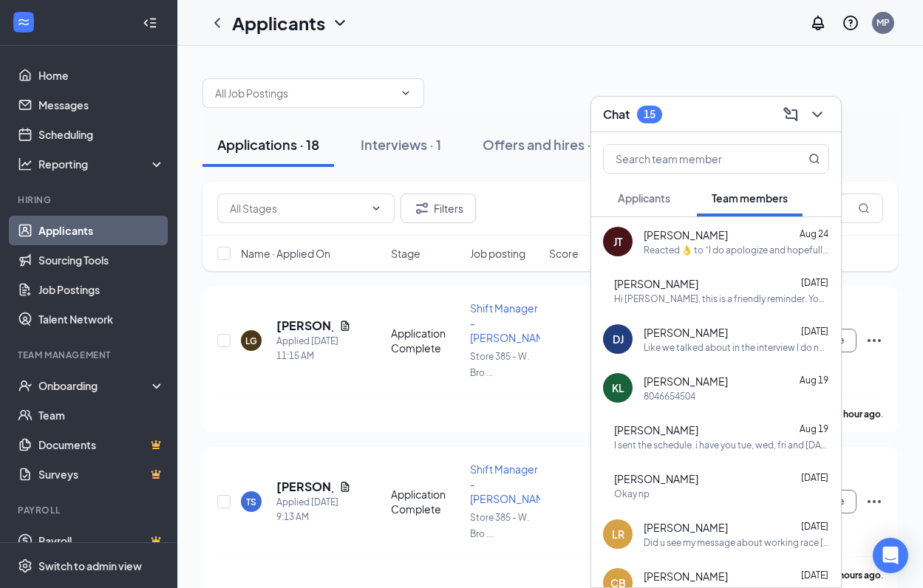
click at [647, 199] on span "Applicants" at bounding box center [644, 197] width 52 height 13
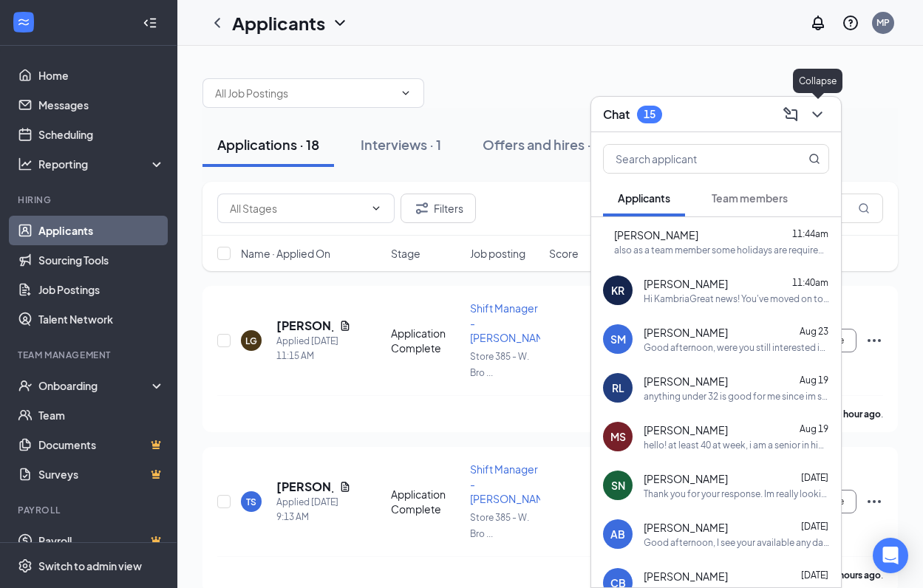
click at [811, 115] on icon "ChevronDown" at bounding box center [817, 115] width 18 height 18
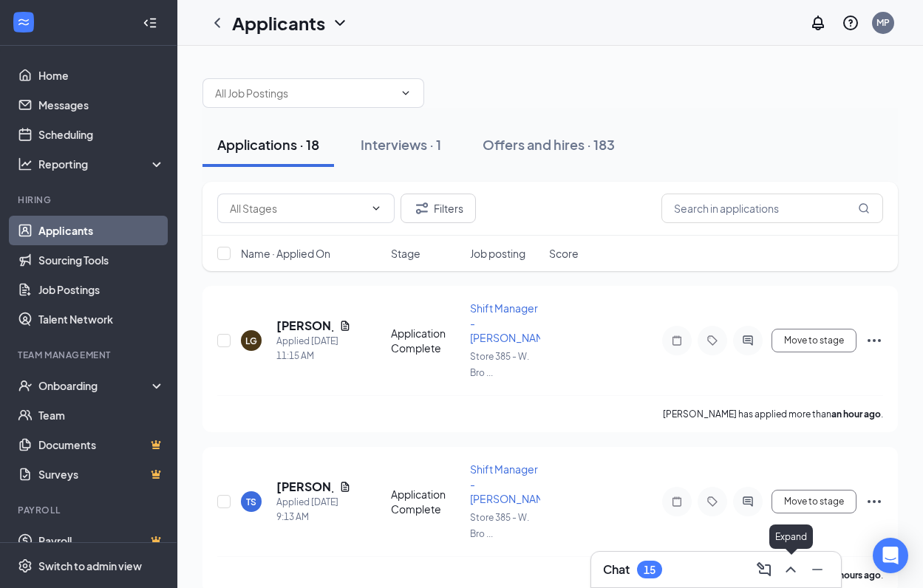
click at [790, 570] on icon "ChevronUp" at bounding box center [791, 570] width 18 height 18
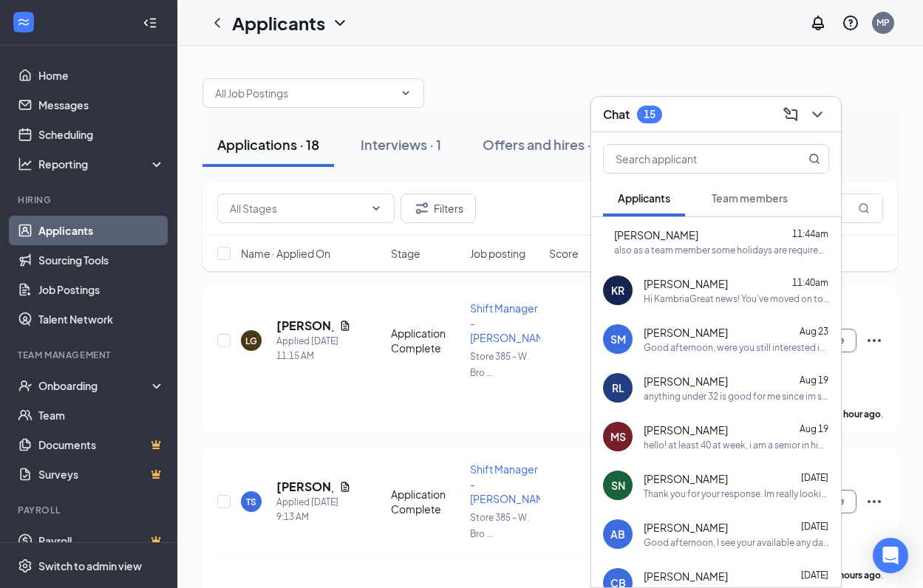
click at [771, 191] on div "Team members" at bounding box center [750, 198] width 76 height 15
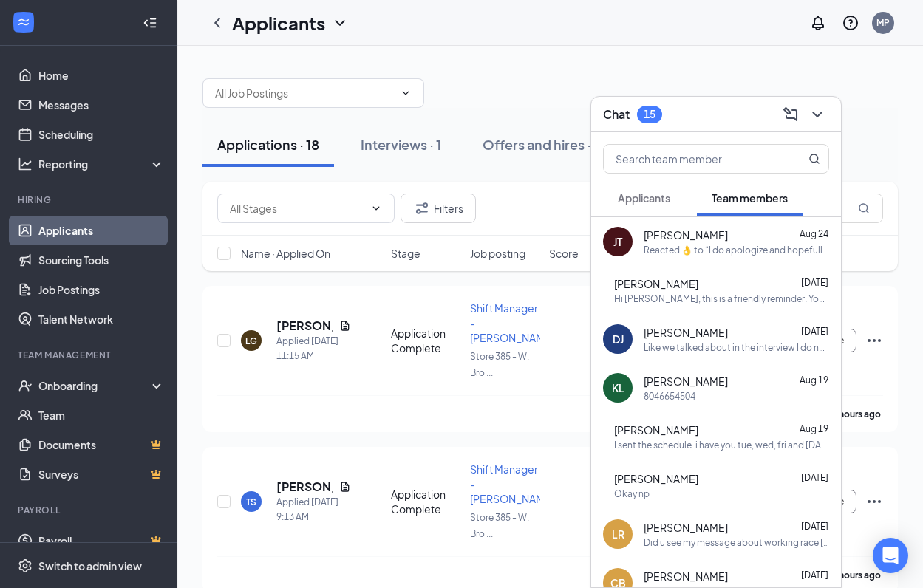
click at [638, 195] on span "Applicants" at bounding box center [644, 197] width 52 height 13
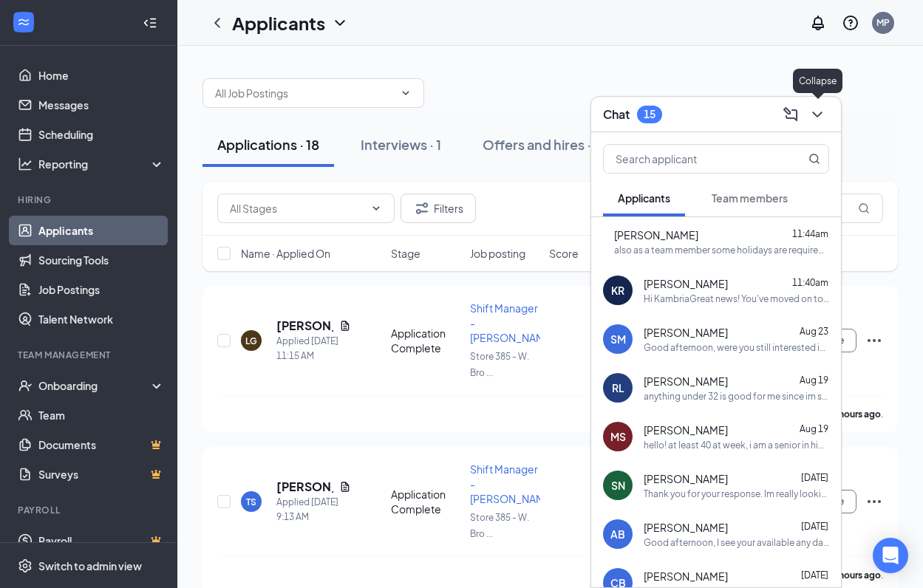
click at [814, 115] on icon "ChevronDown" at bounding box center [817, 115] width 18 height 18
